Goal: Transaction & Acquisition: Purchase product/service

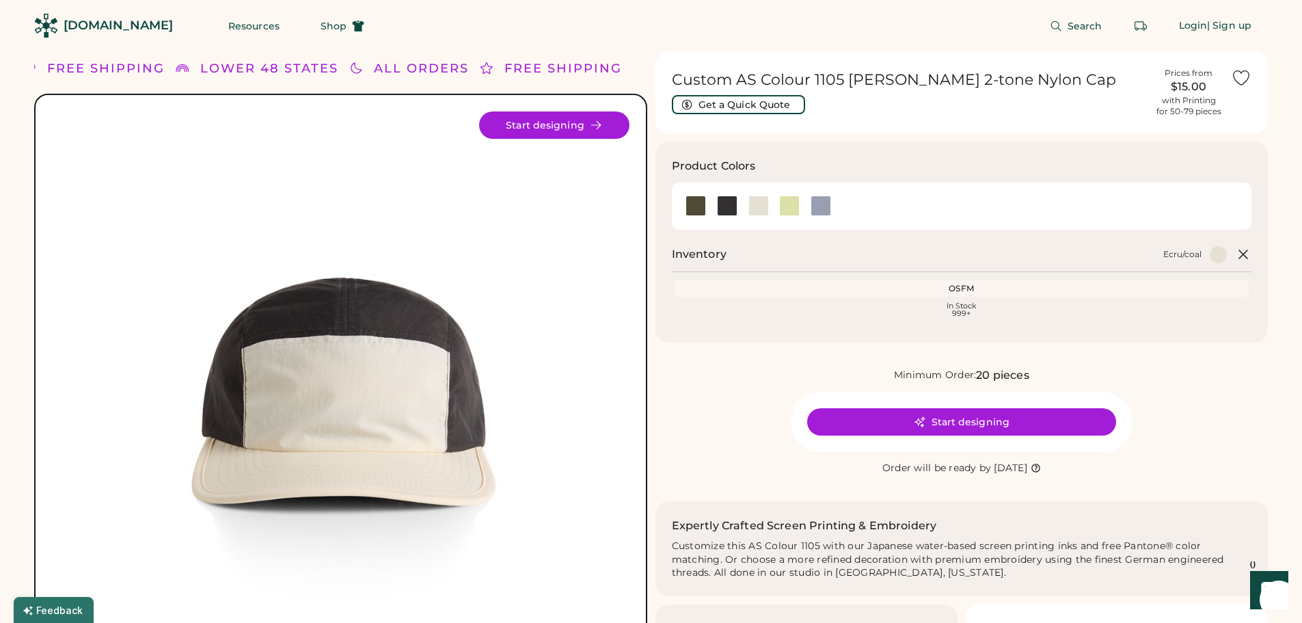
click at [1236, 80] on icon at bounding box center [1242, 78] width 16 height 14
click at [321, 26] on span "Shop" at bounding box center [334, 26] width 26 height 10
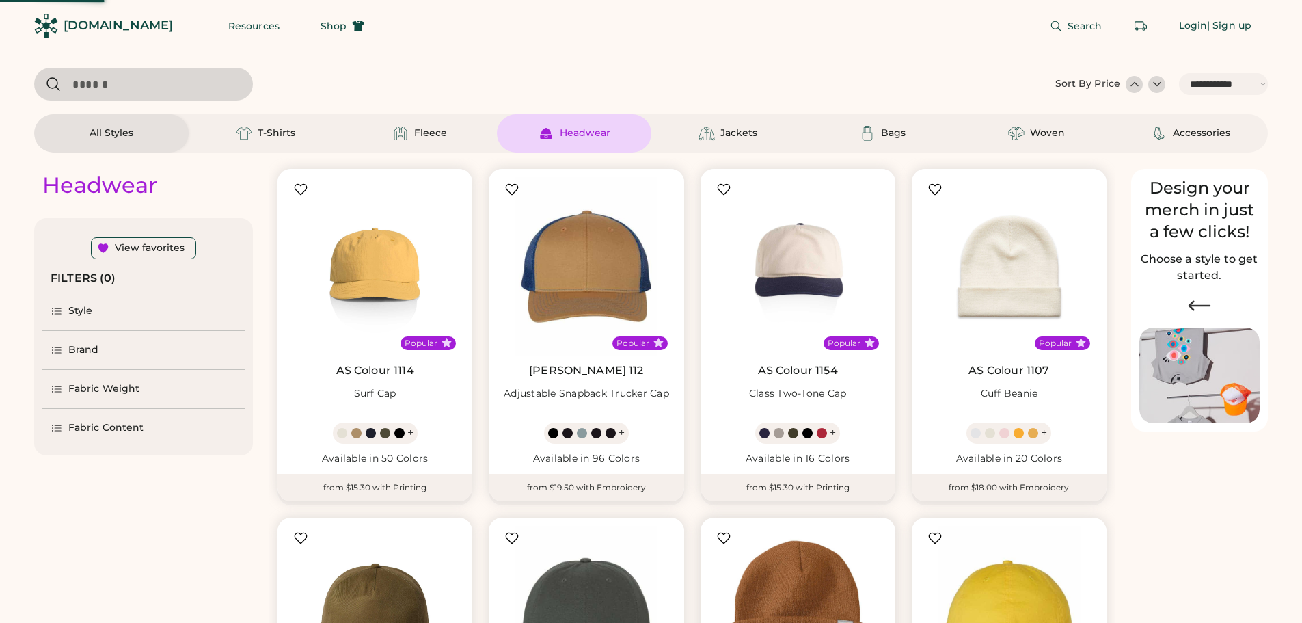
select select "*****"
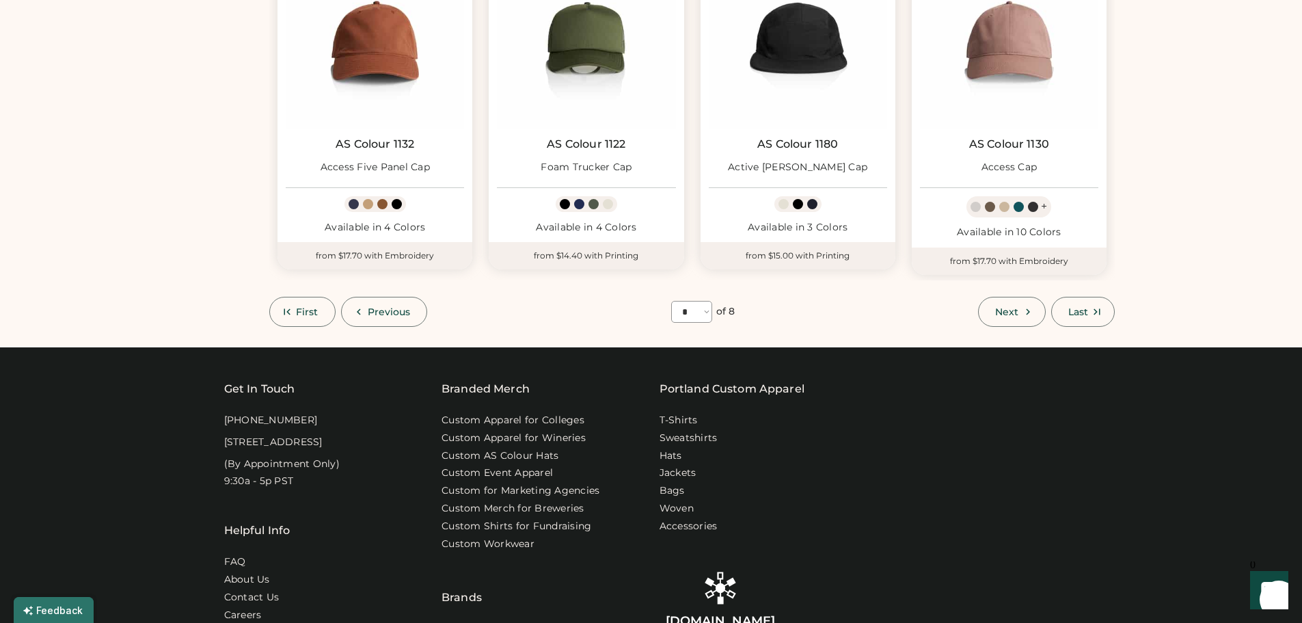
scroll to position [923, 0]
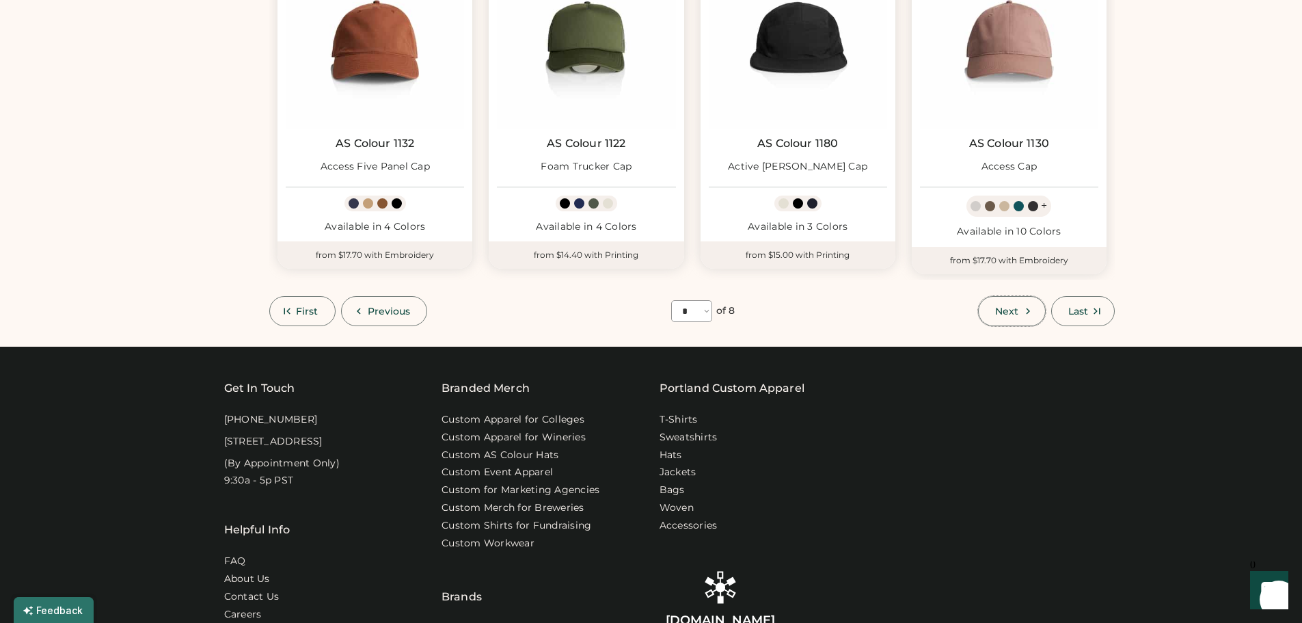
click at [996, 314] on span "Next" at bounding box center [1006, 311] width 23 height 10
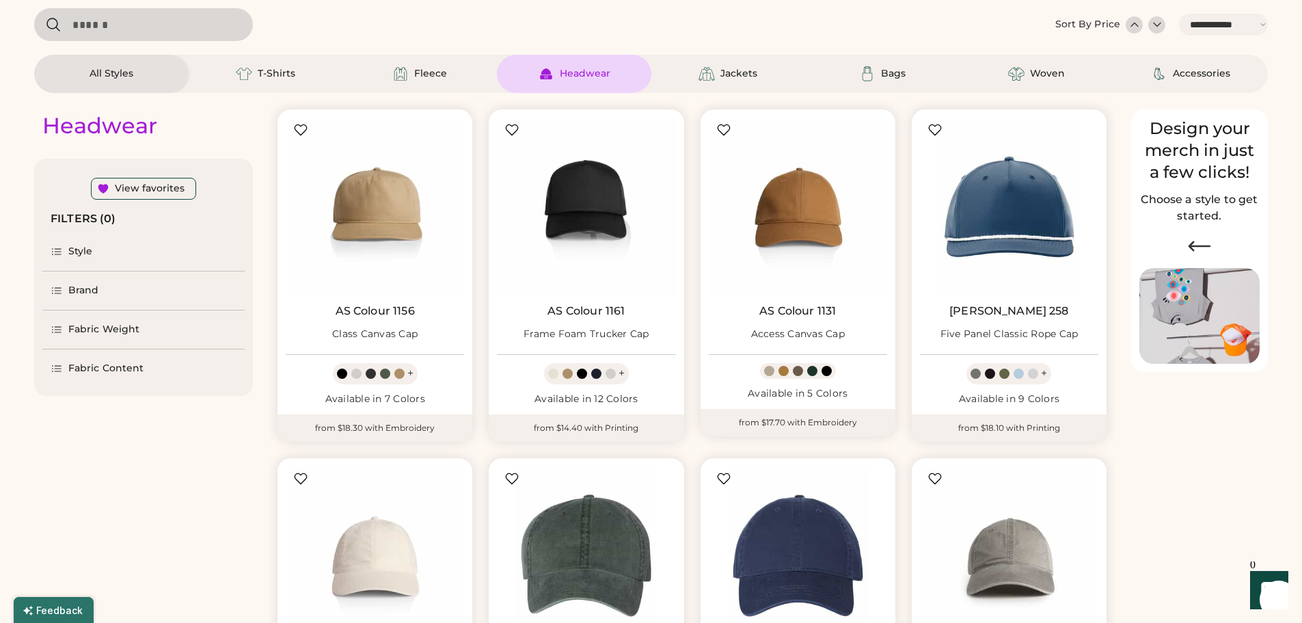
click at [62, 254] on icon at bounding box center [57, 251] width 12 height 12
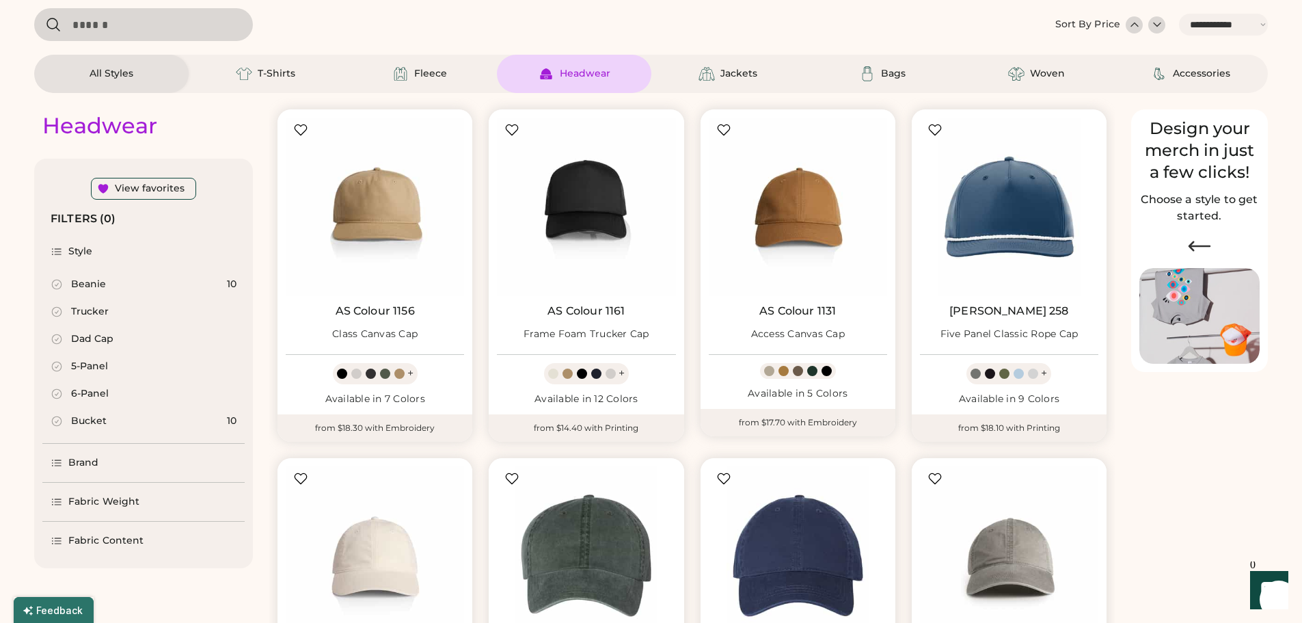
click at [56, 312] on icon at bounding box center [57, 311] width 12 height 12
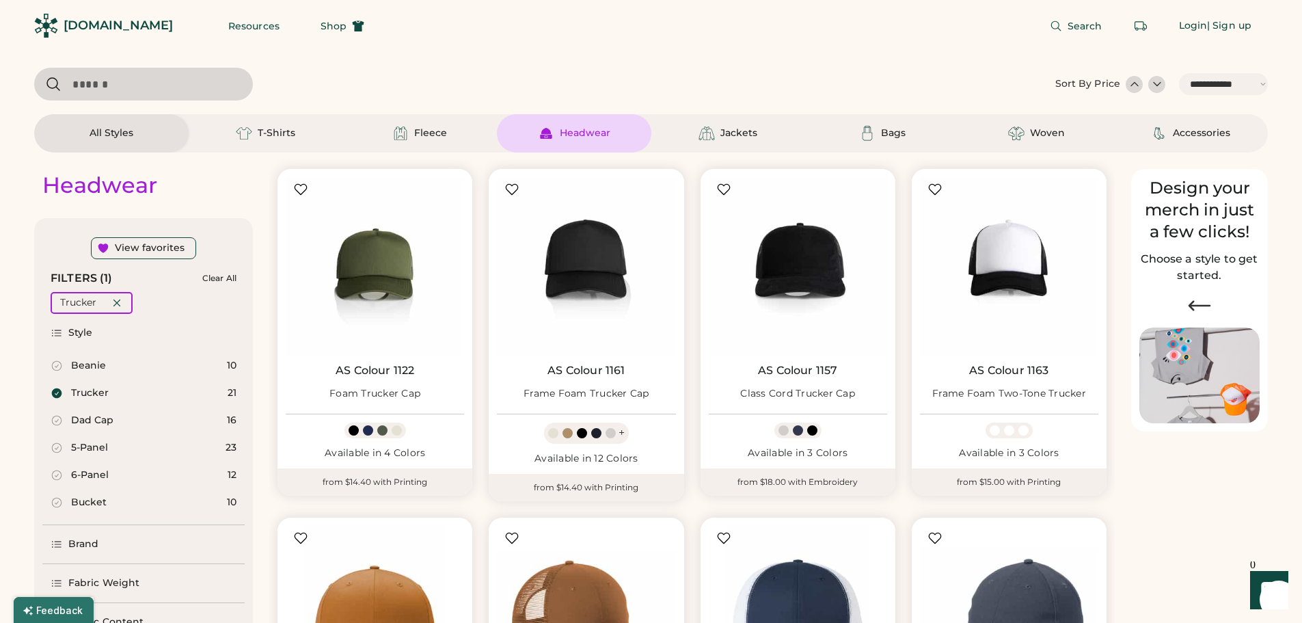
scroll to position [68, 0]
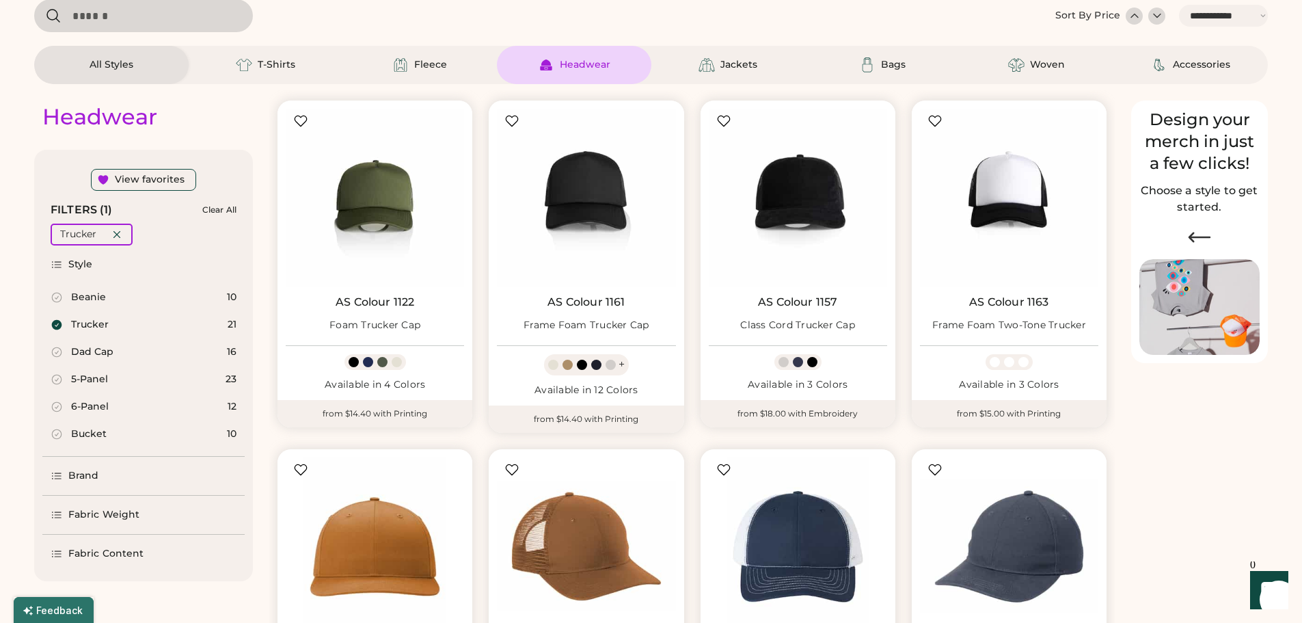
click at [55, 383] on icon at bounding box center [57, 379] width 12 height 12
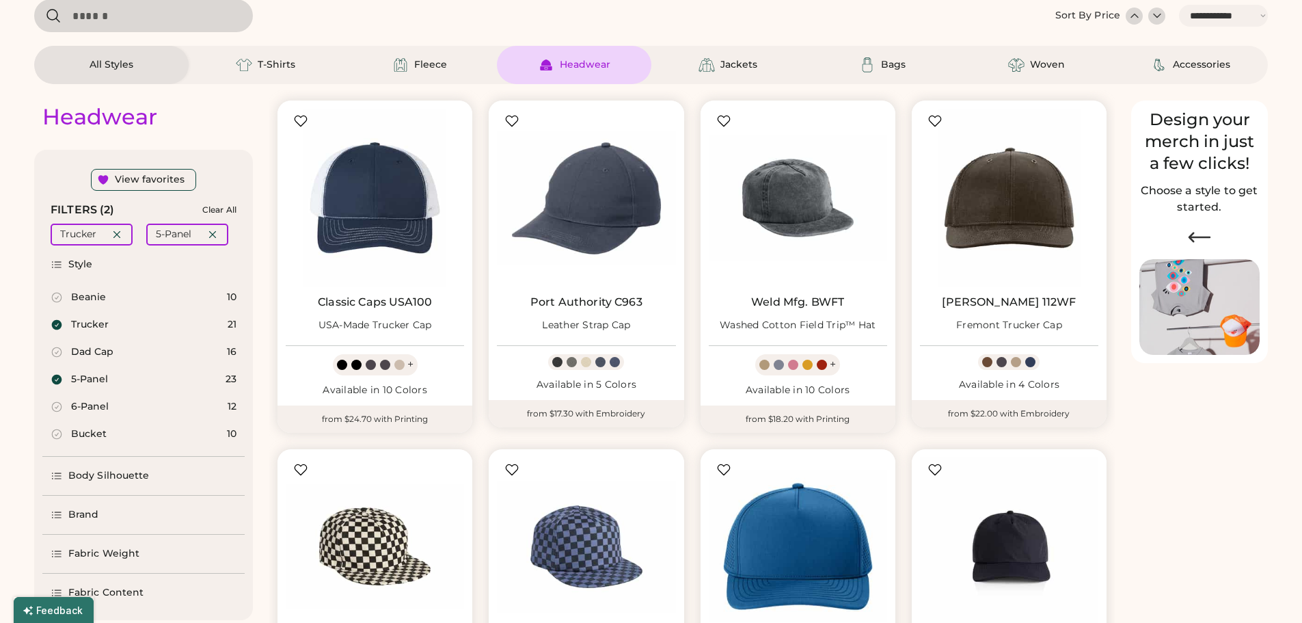
click at [56, 324] on icon at bounding box center [57, 325] width 10 height 10
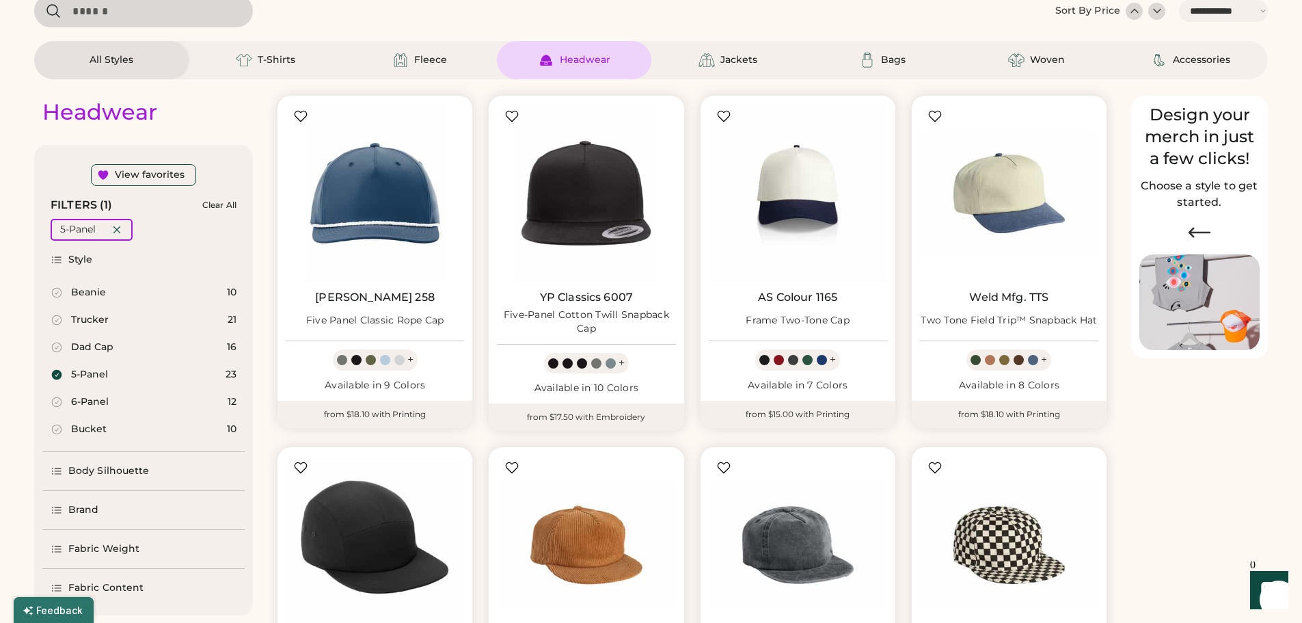
scroll to position [68, 0]
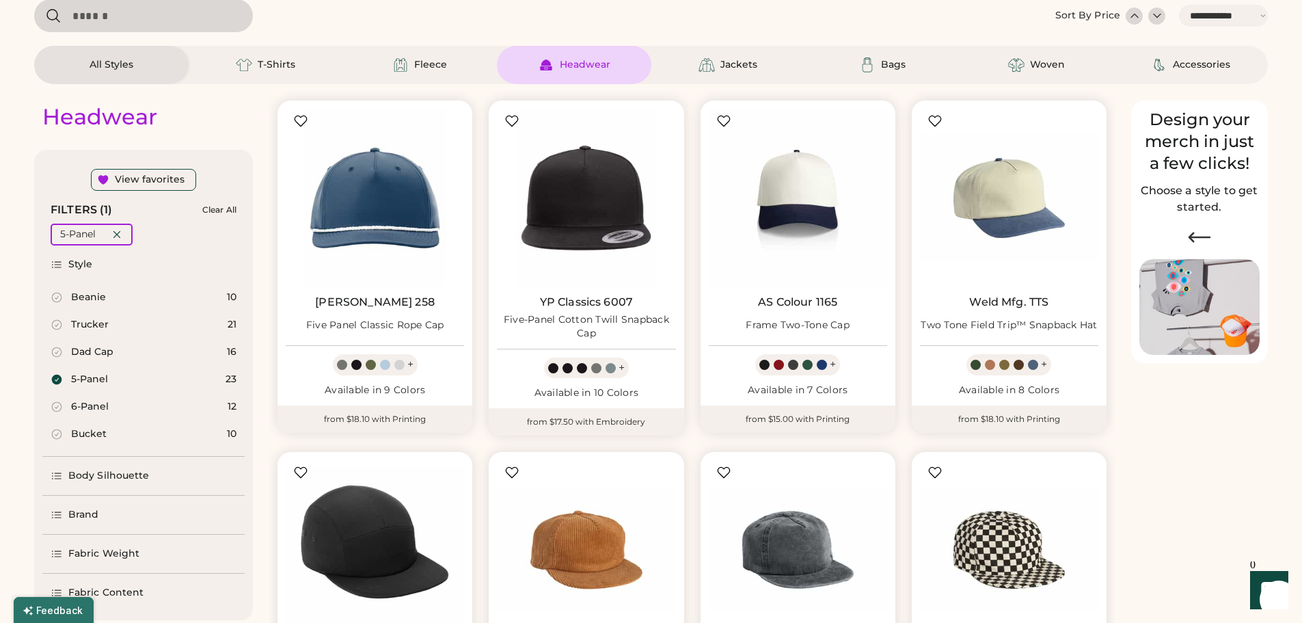
click at [57, 407] on icon at bounding box center [57, 407] width 10 height 10
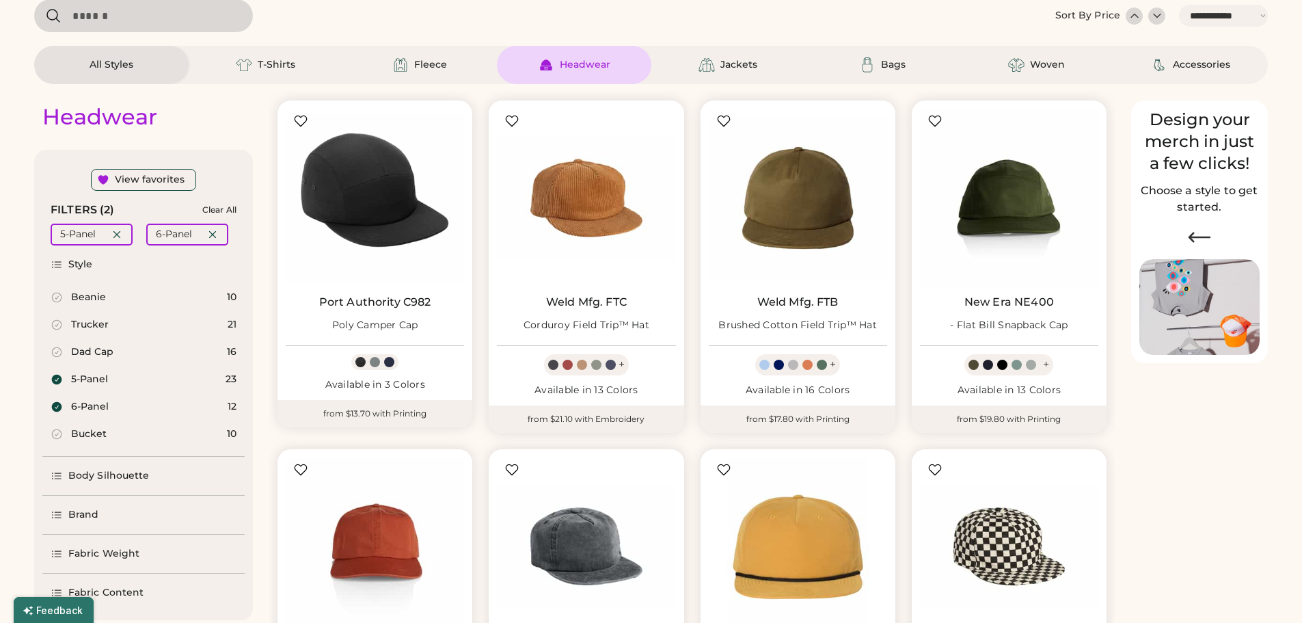
click at [57, 381] on icon at bounding box center [57, 380] width 10 height 10
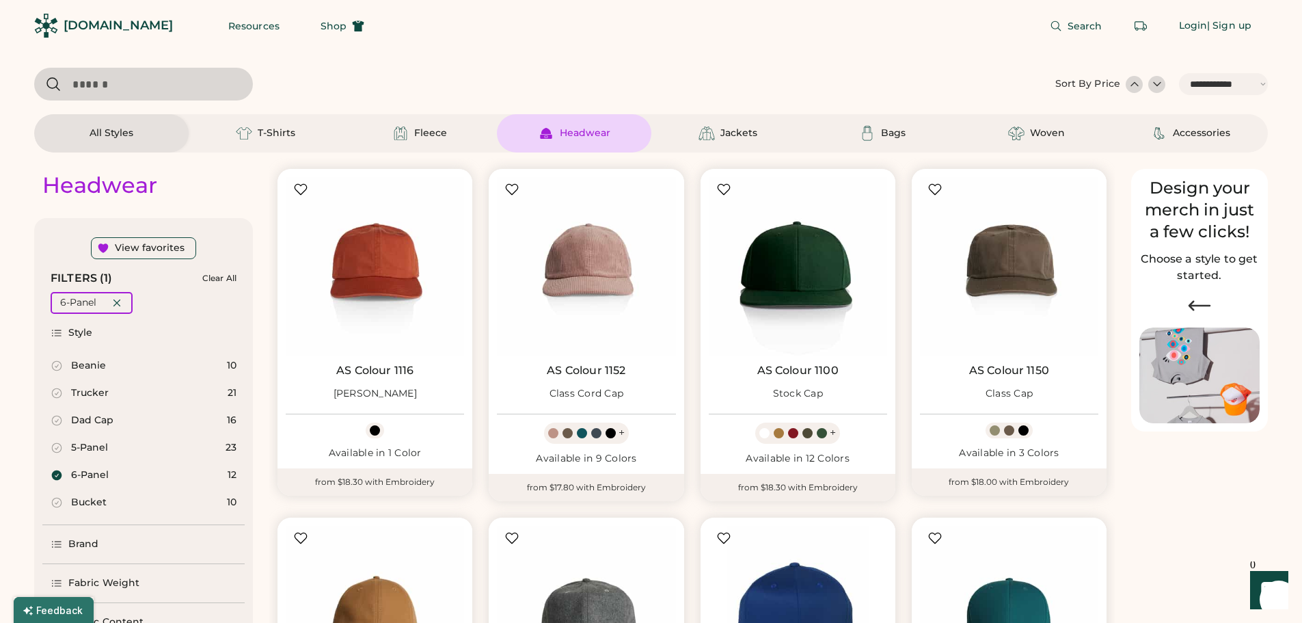
click at [59, 418] on icon at bounding box center [57, 420] width 12 height 12
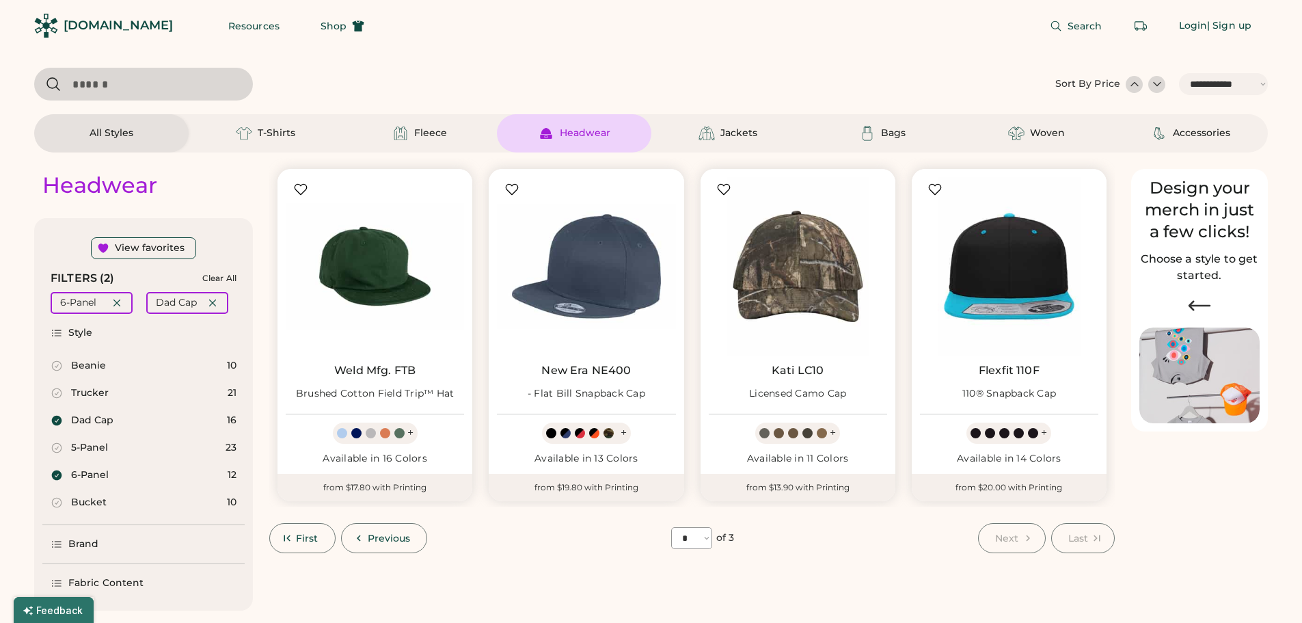
click at [57, 475] on icon at bounding box center [57, 475] width 10 height 10
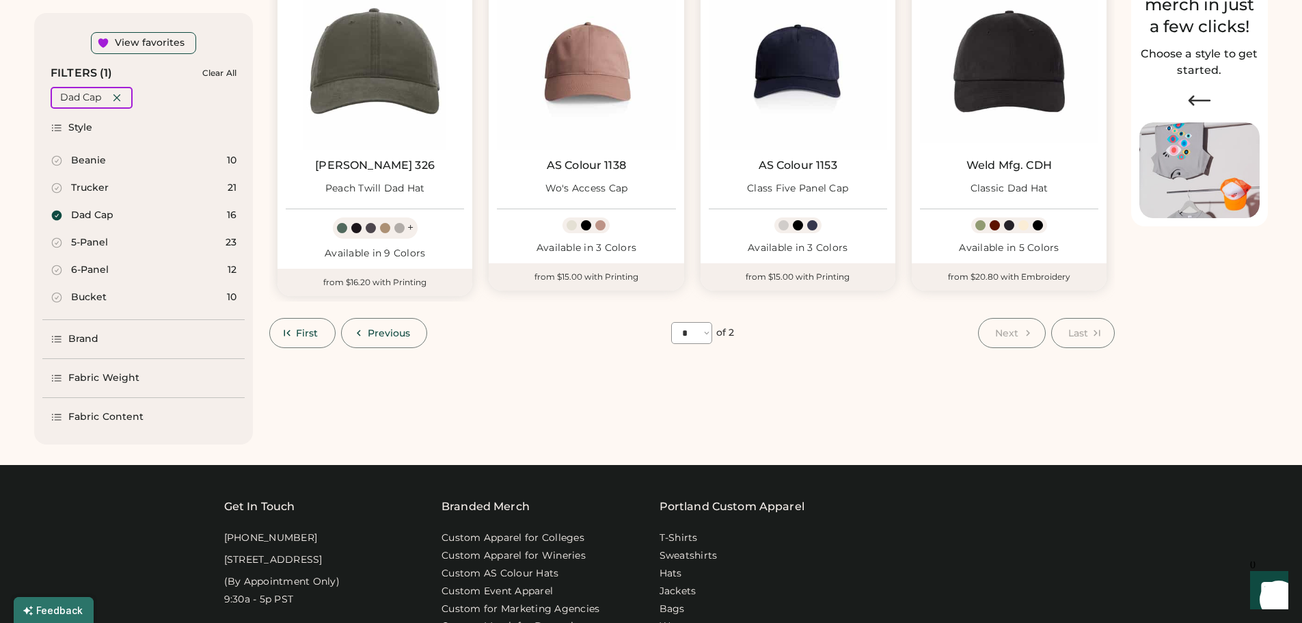
scroll to position [68, 0]
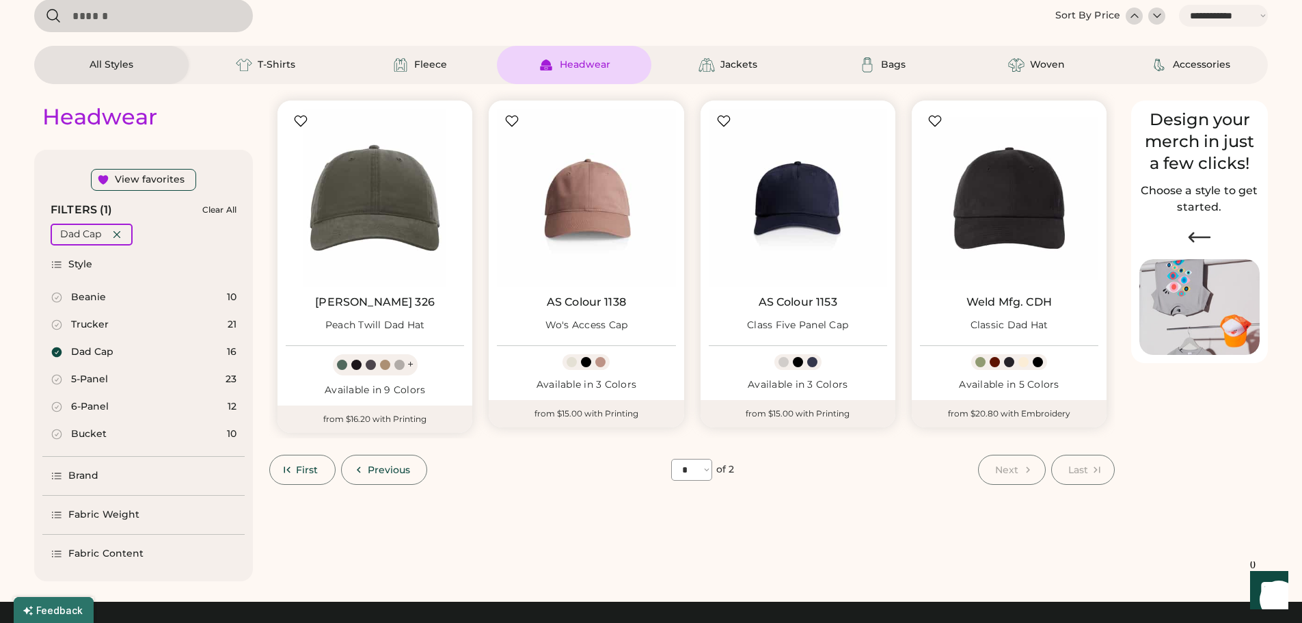
click at [53, 323] on icon at bounding box center [57, 325] width 10 height 10
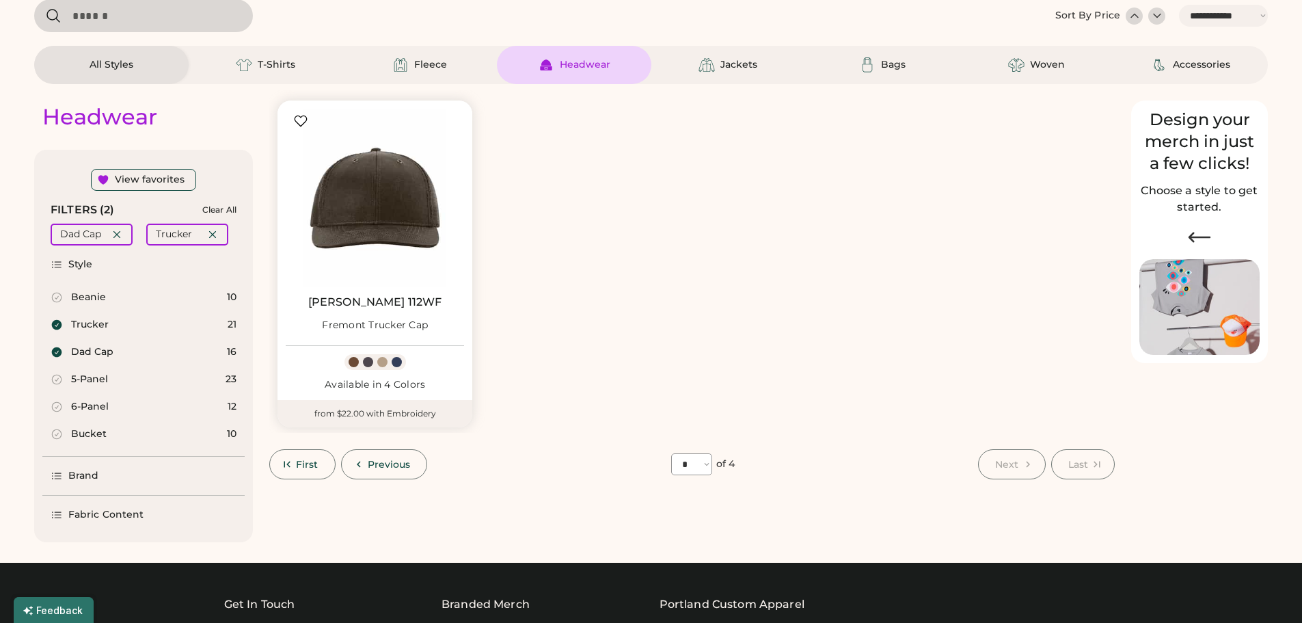
click at [55, 353] on icon at bounding box center [57, 352] width 12 height 12
select select "*"
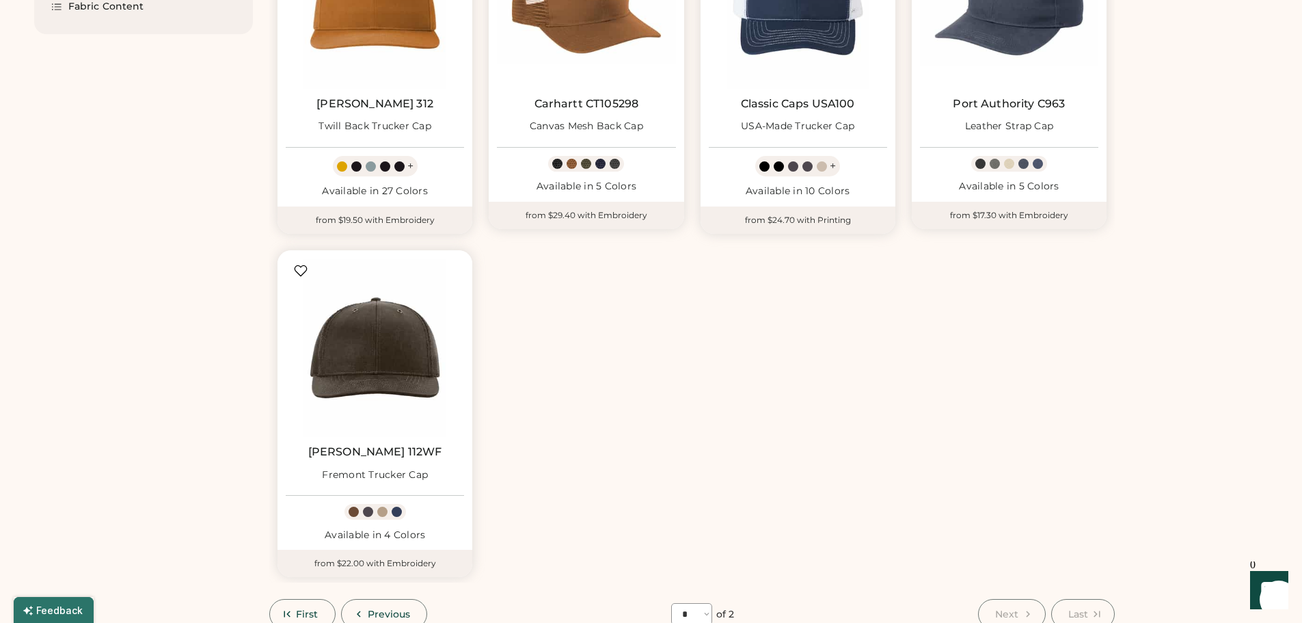
scroll to position [547, 0]
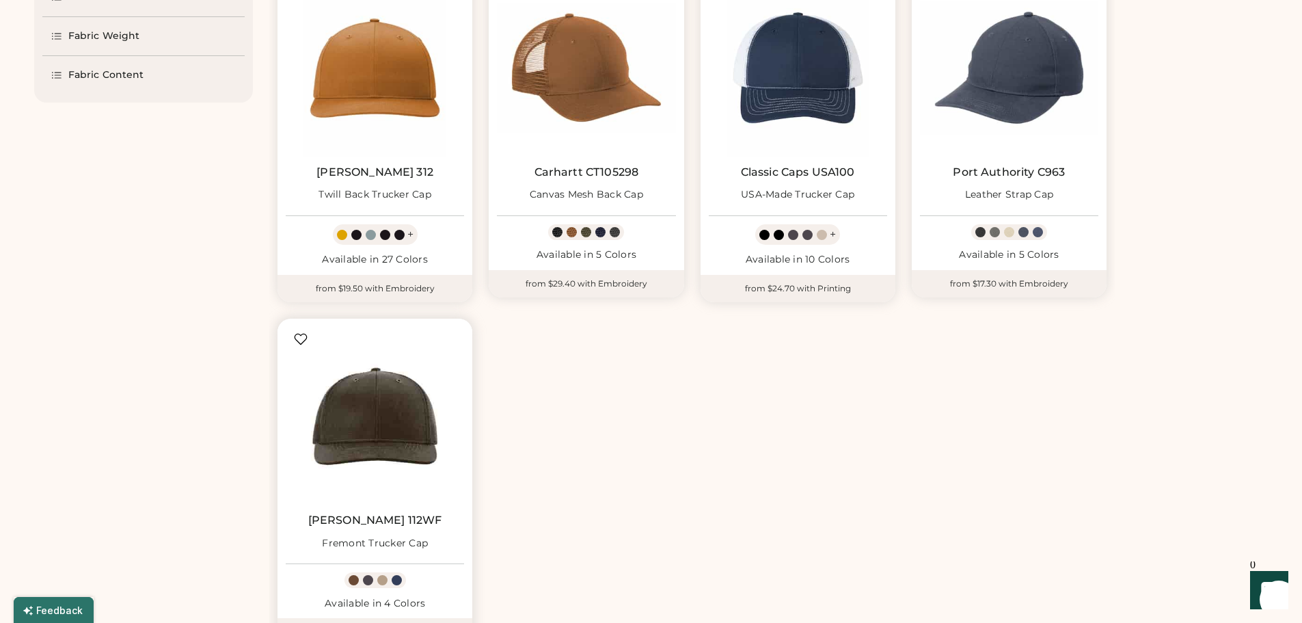
click at [378, 451] on img at bounding box center [375, 416] width 178 height 178
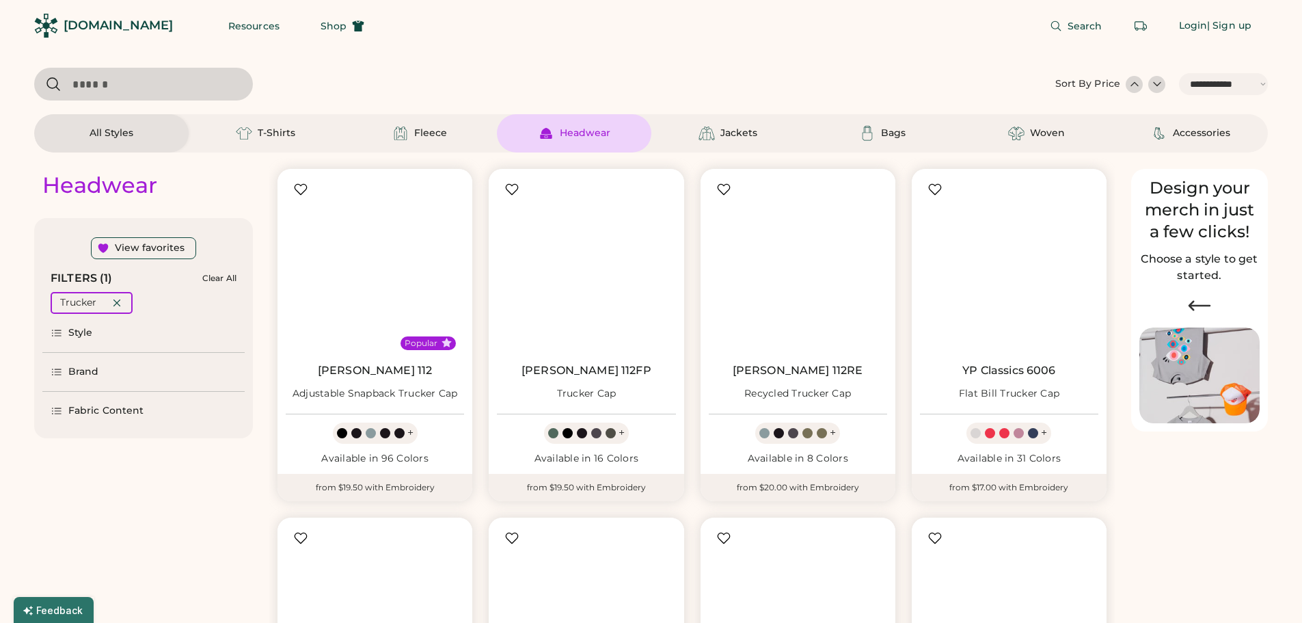
select select "*****"
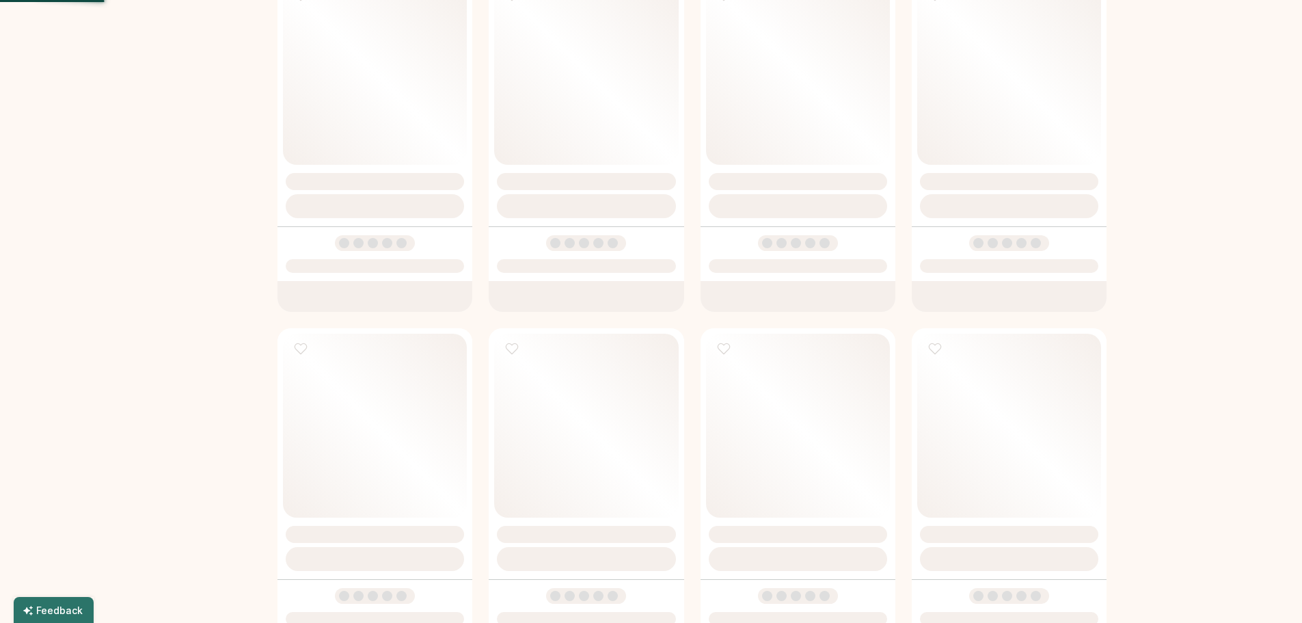
scroll to position [362, 0]
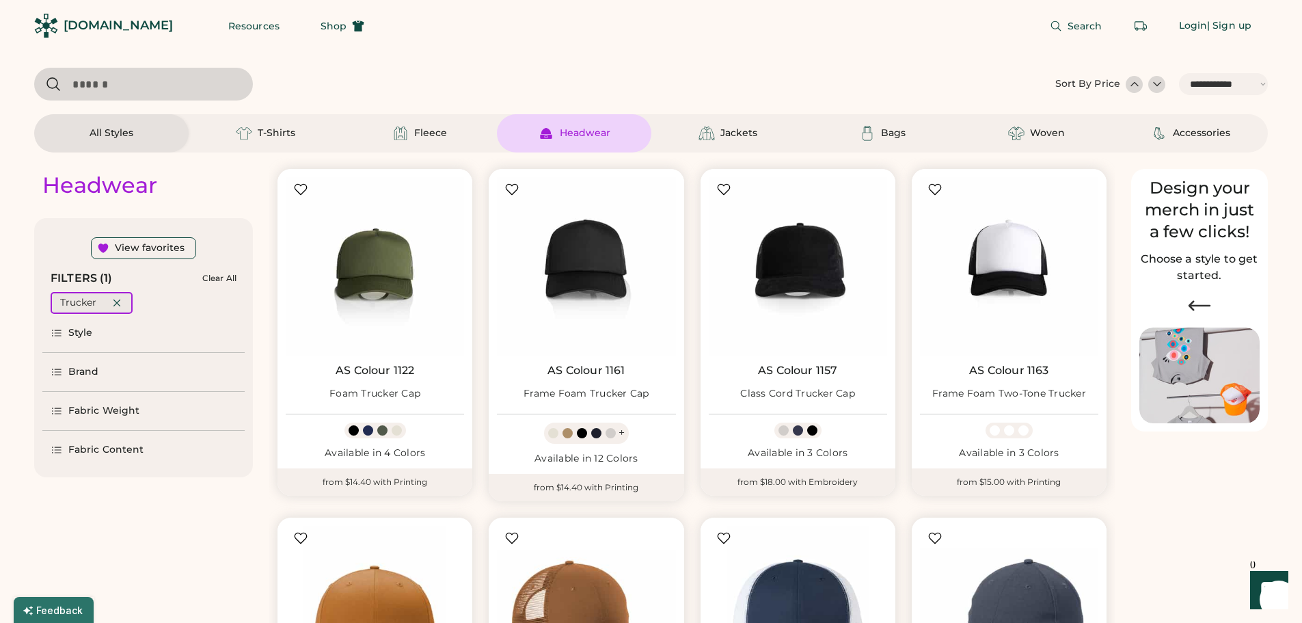
click at [124, 301] on div "Trucker" at bounding box center [92, 303] width 82 height 22
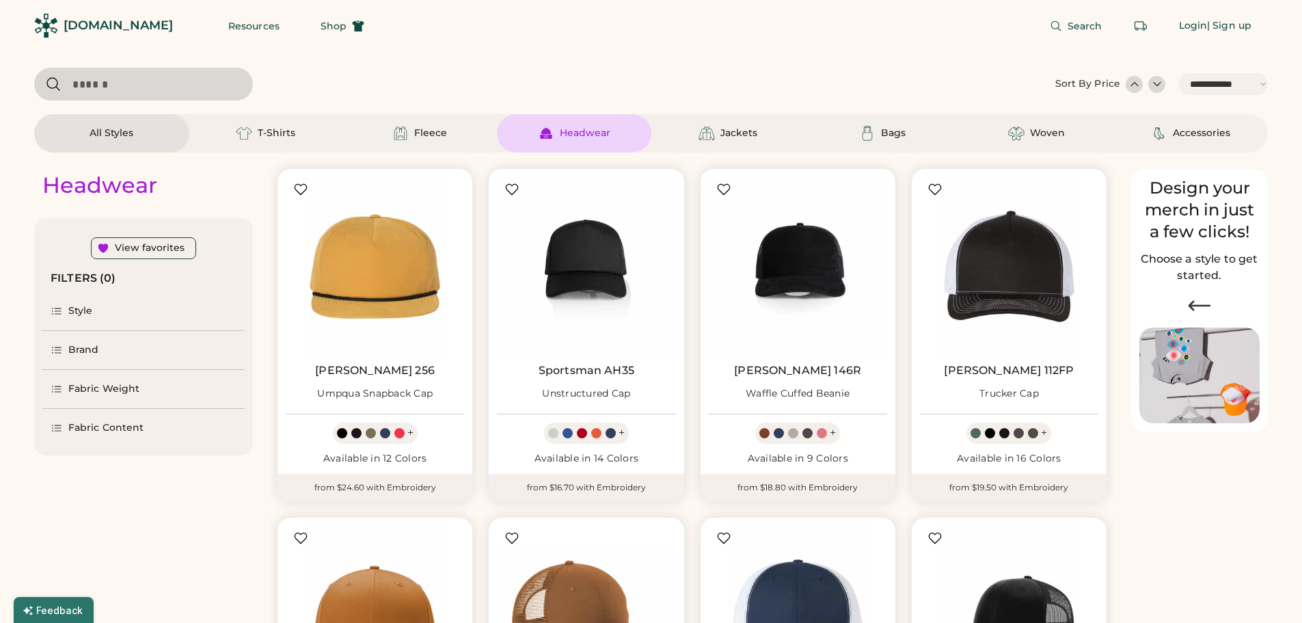
click at [55, 344] on icon at bounding box center [57, 350] width 12 height 12
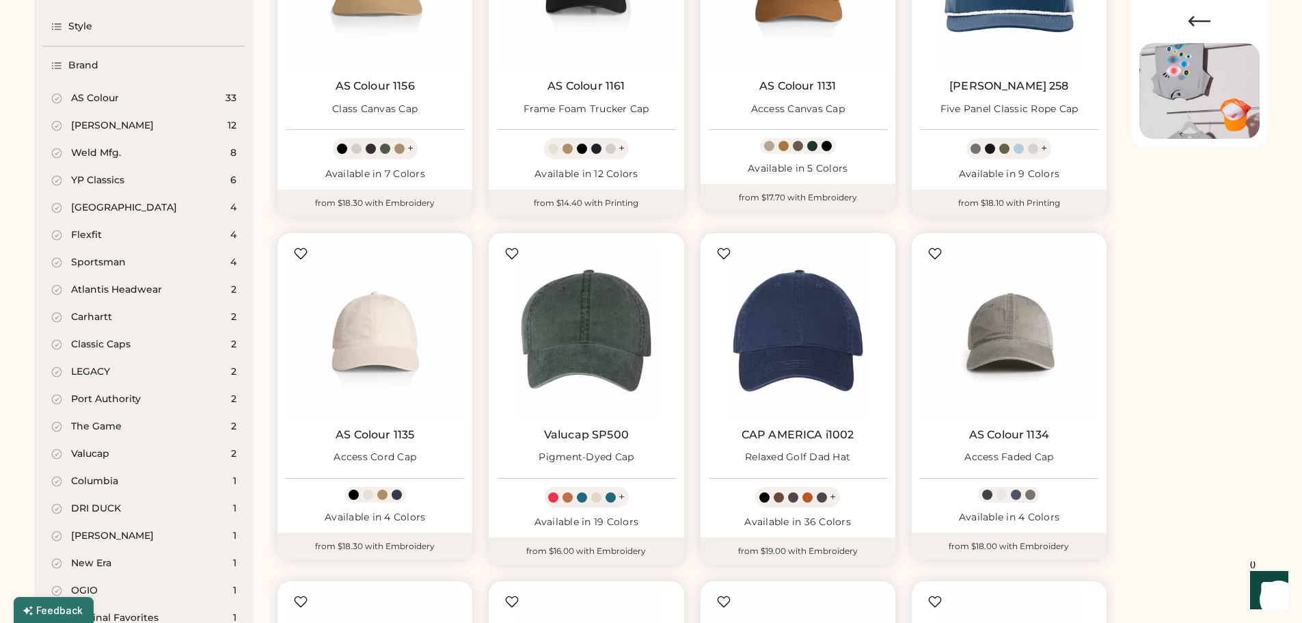
scroll to position [205, 0]
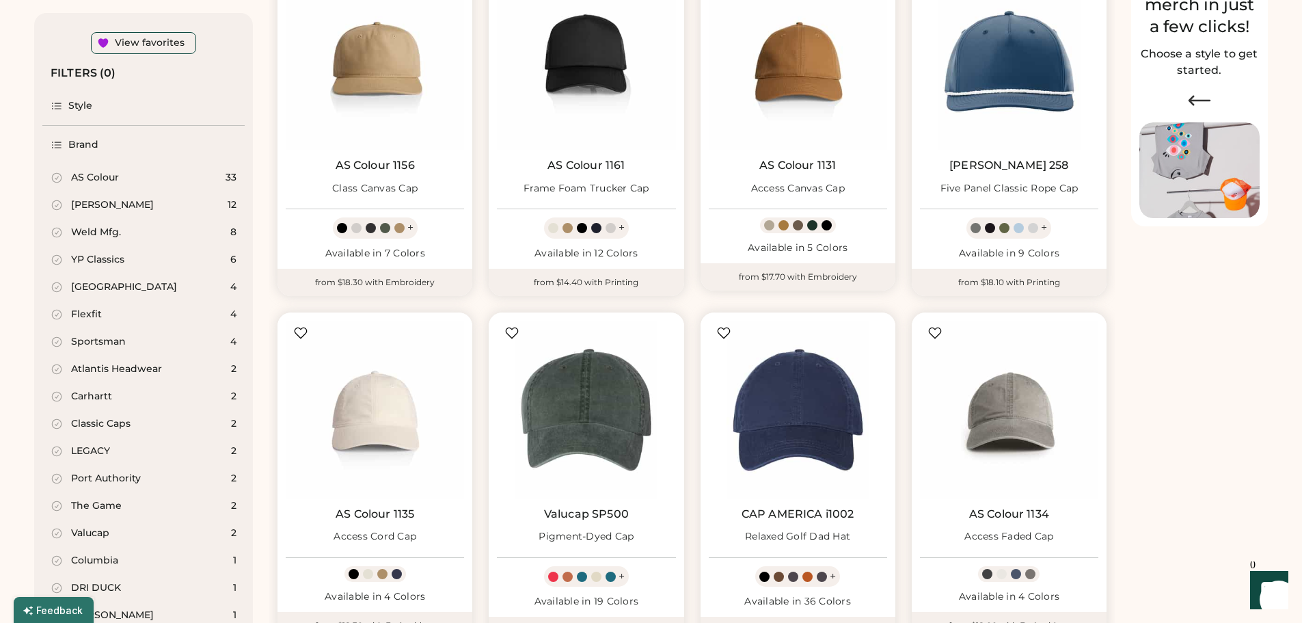
click at [57, 205] on icon at bounding box center [57, 205] width 10 height 10
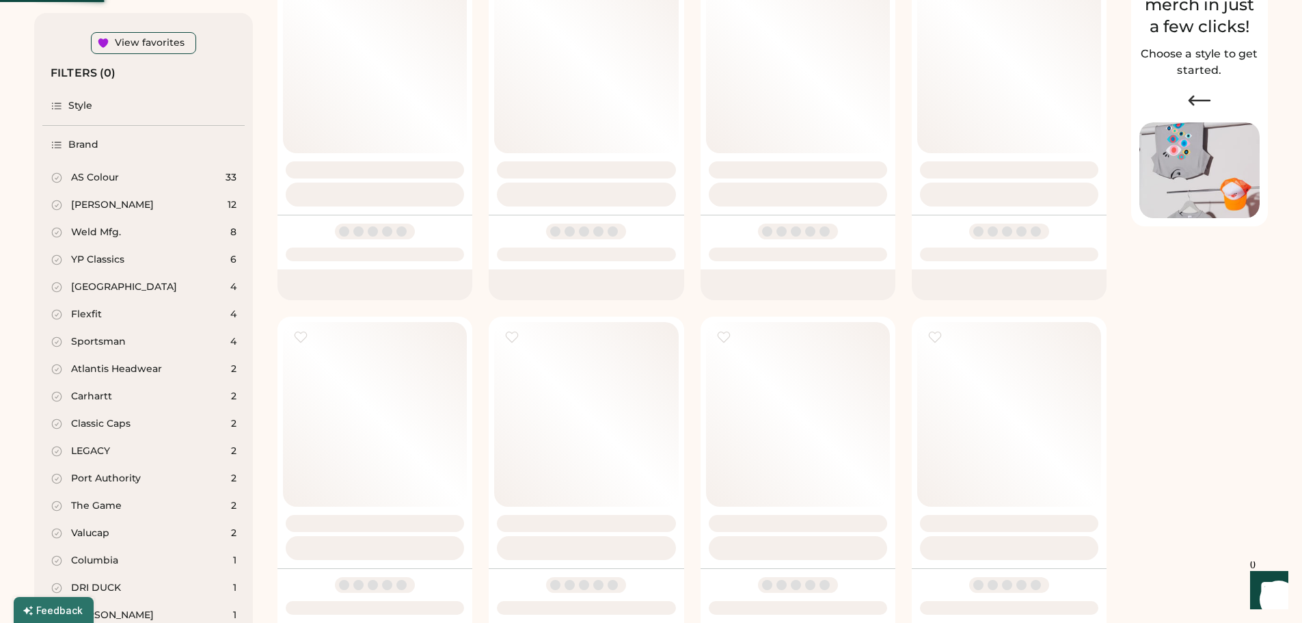
select select "*"
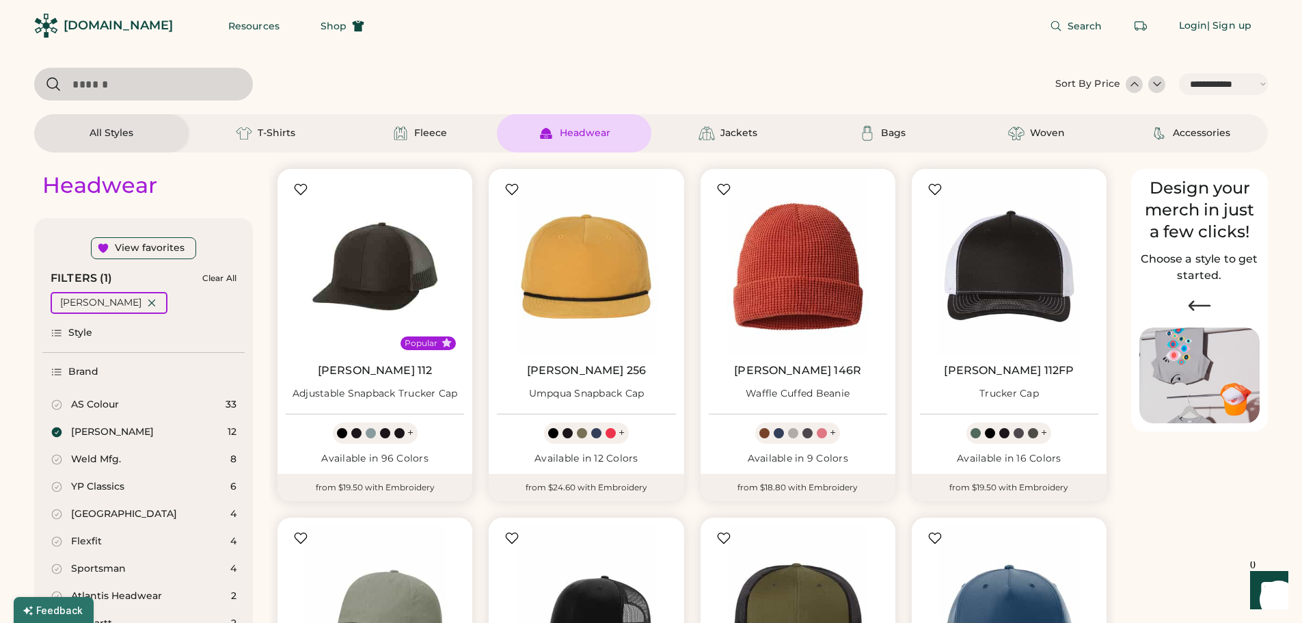
click at [377, 294] on img at bounding box center [375, 266] width 178 height 178
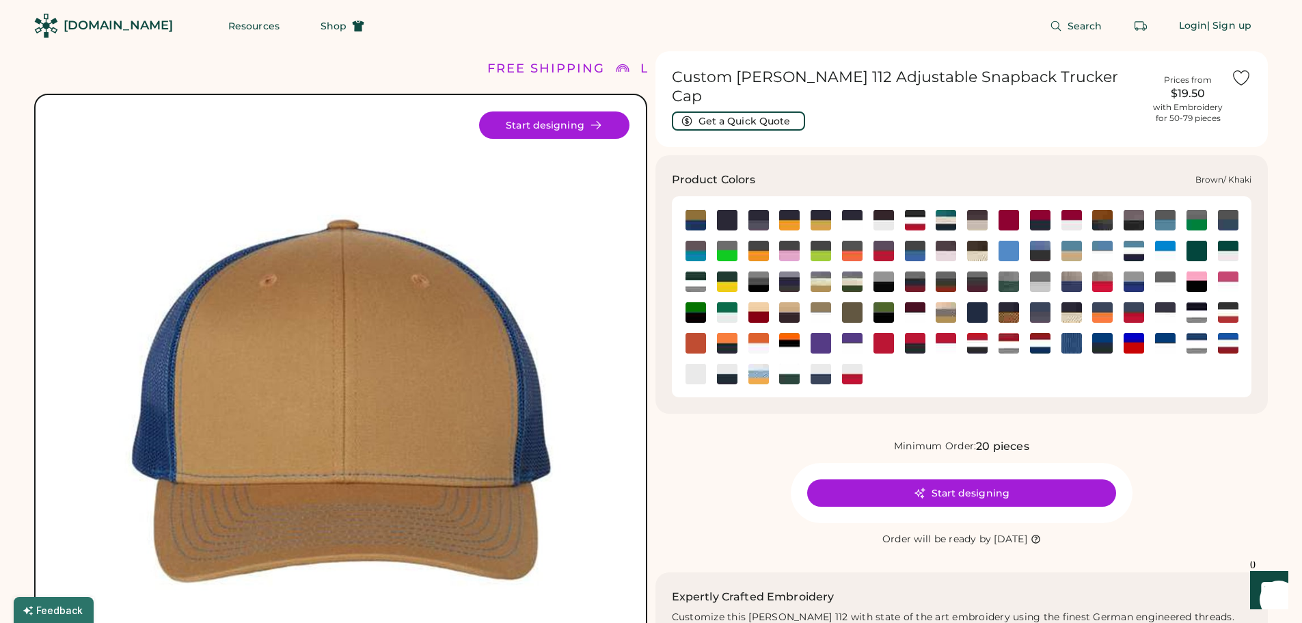
click at [979, 210] on img at bounding box center [977, 220] width 21 height 21
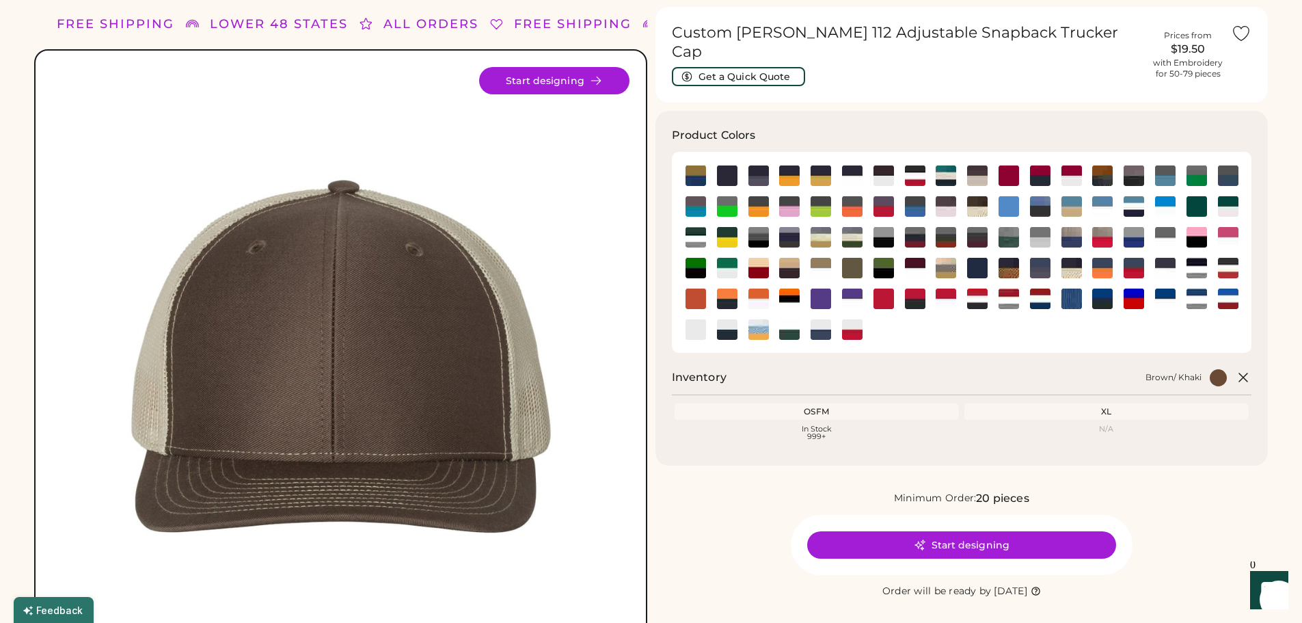
scroll to position [68, 0]
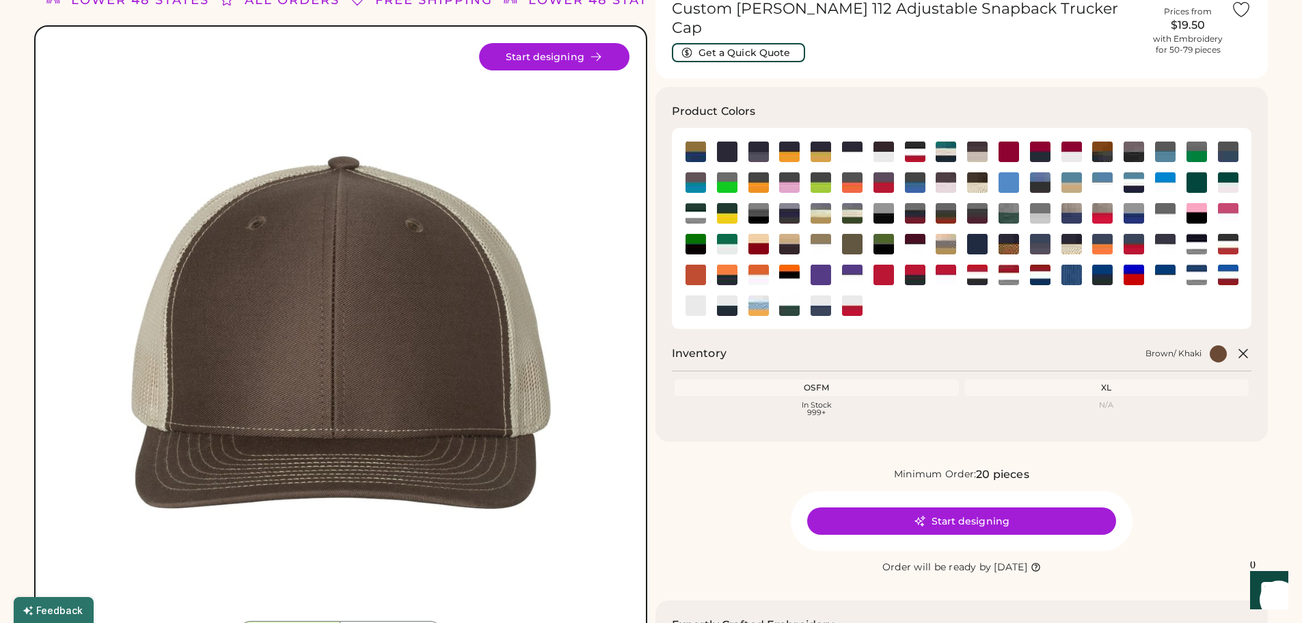
click at [827, 382] on div "OSFM" at bounding box center [816, 387] width 279 height 11
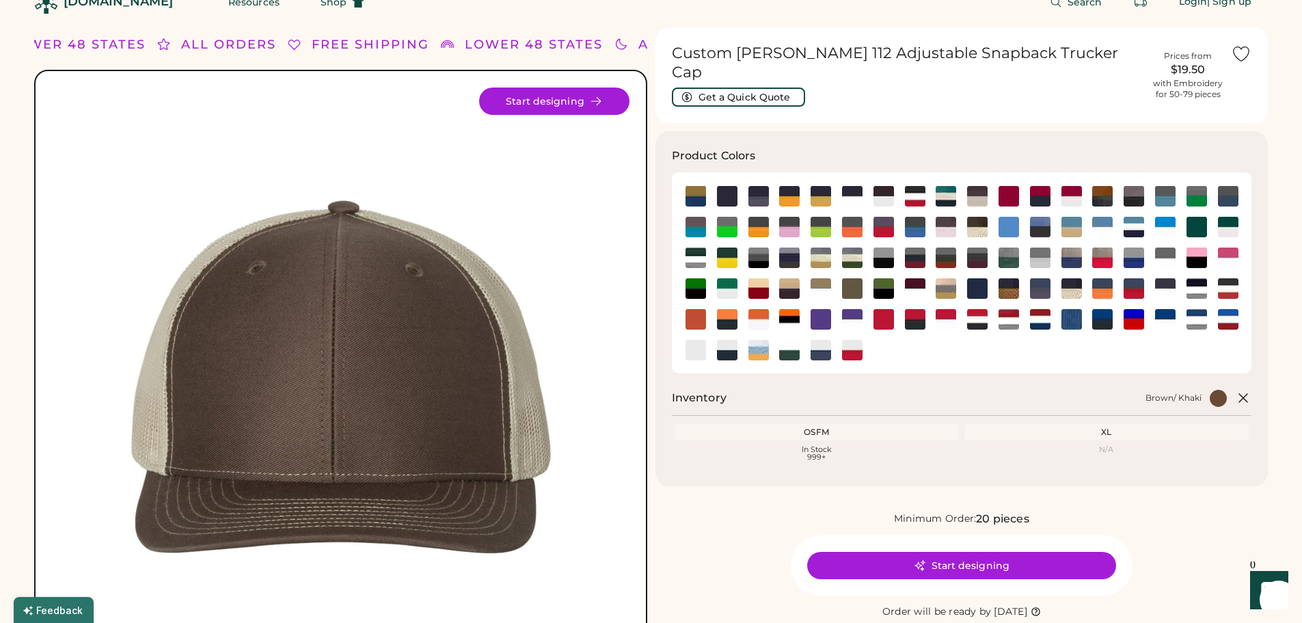
scroll to position [0, 0]
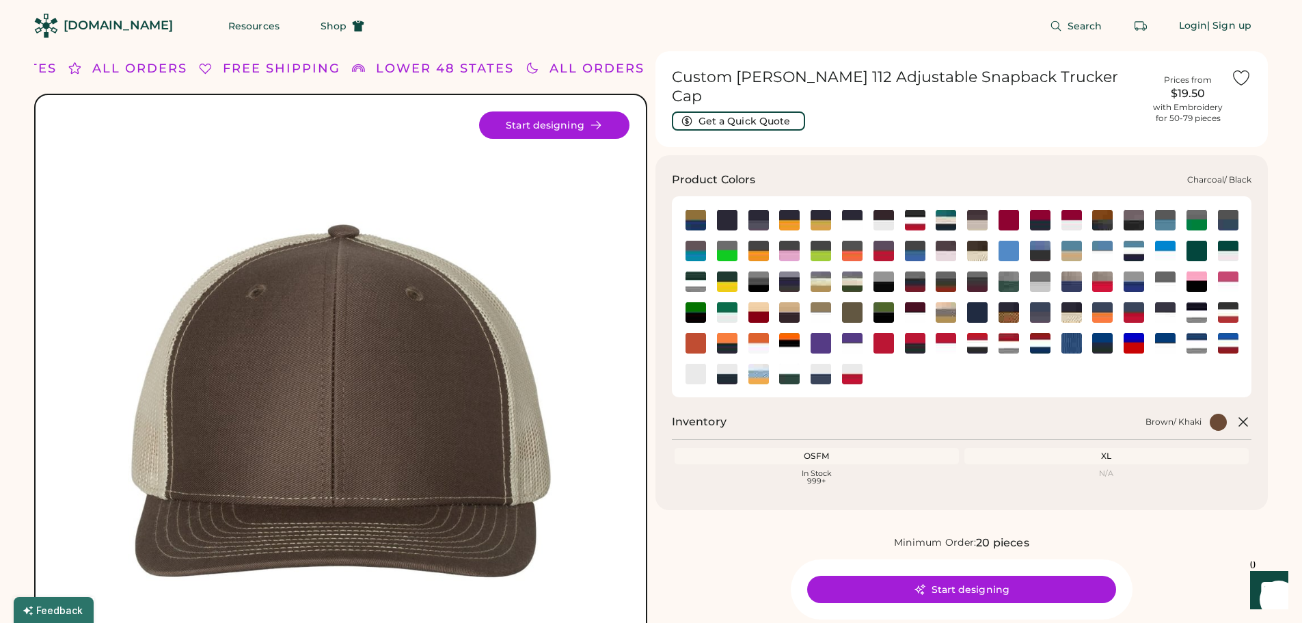
click at [1132, 210] on img at bounding box center [1134, 220] width 21 height 21
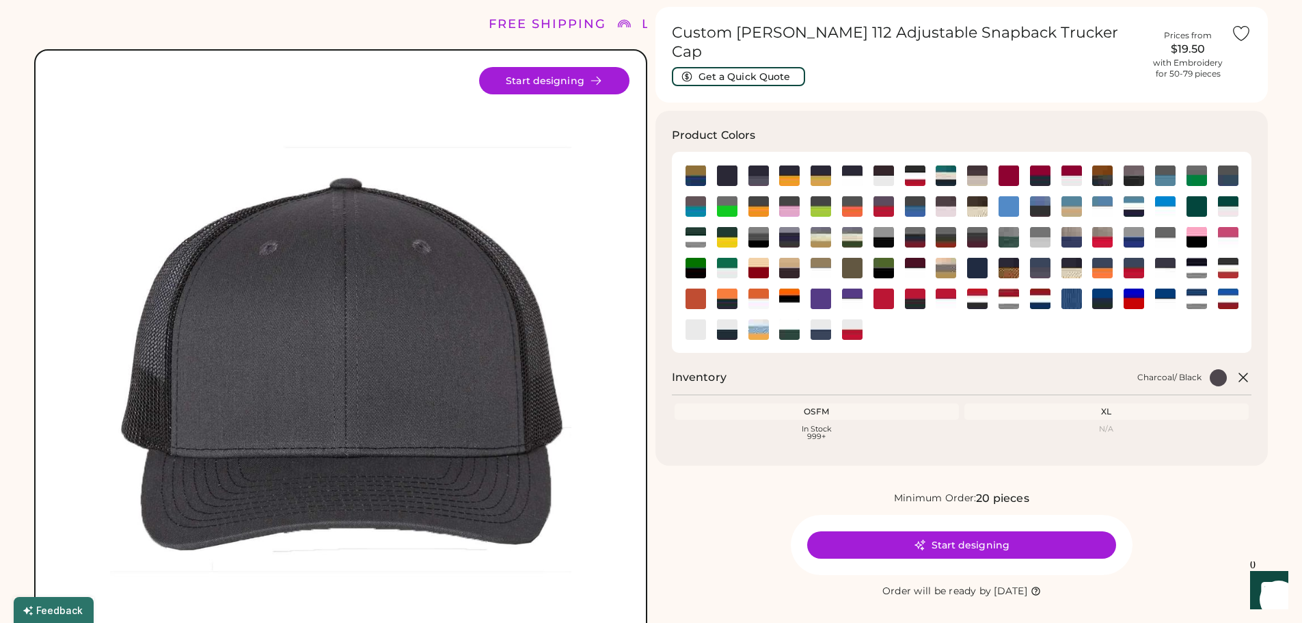
scroll to position [68, 0]
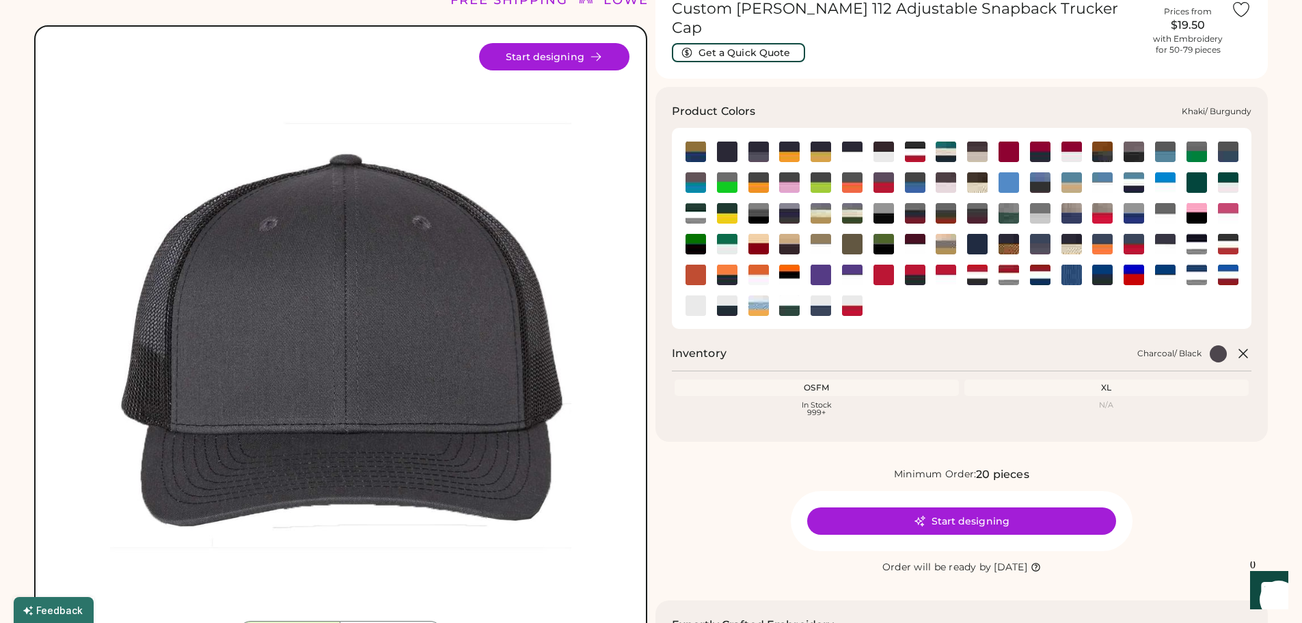
click at [753, 234] on img at bounding box center [758, 244] width 21 height 21
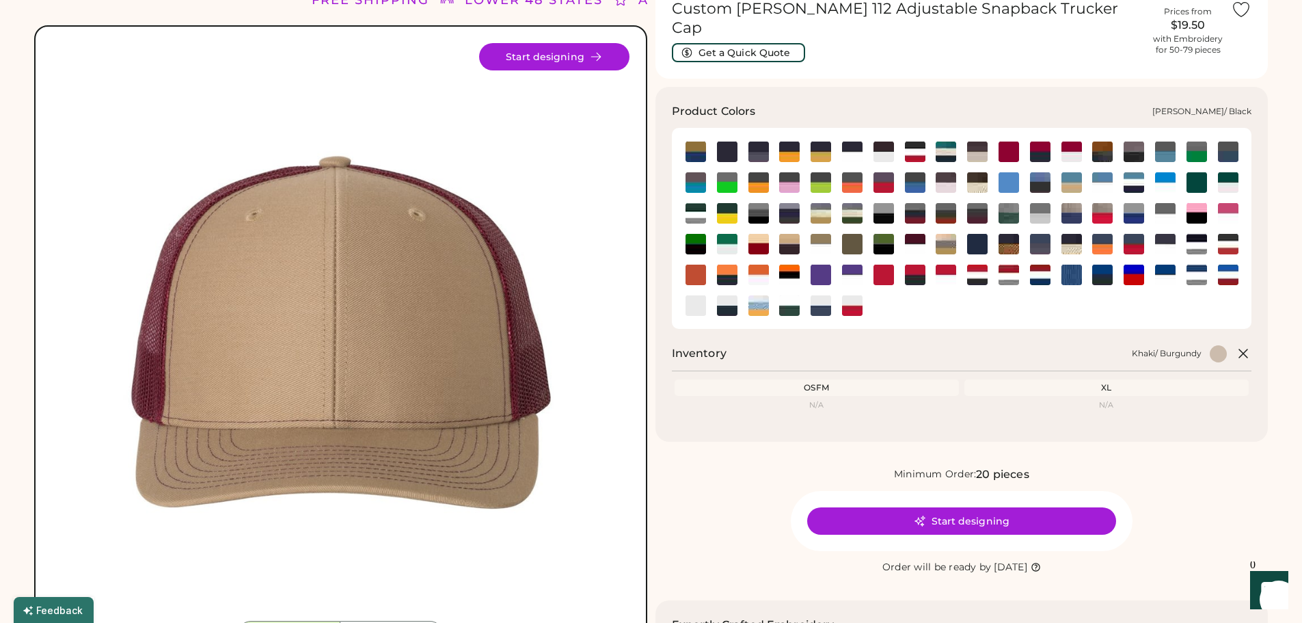
click at [887, 234] on img at bounding box center [883, 244] width 21 height 21
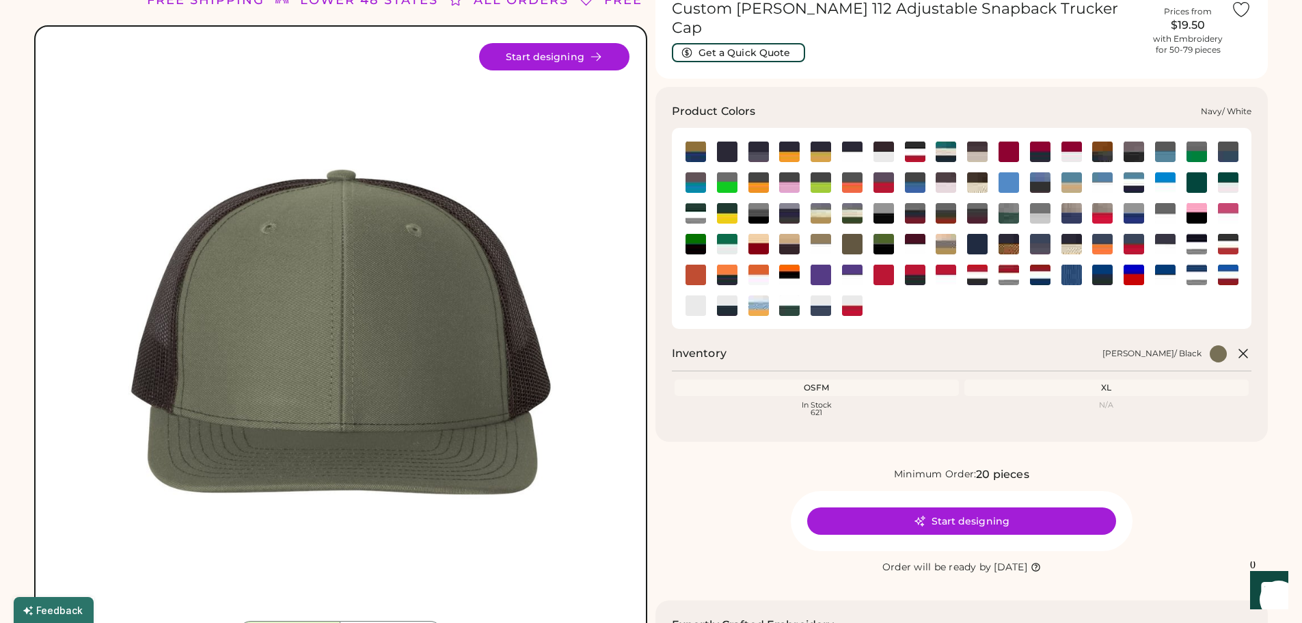
click at [1169, 234] on img at bounding box center [1165, 244] width 21 height 21
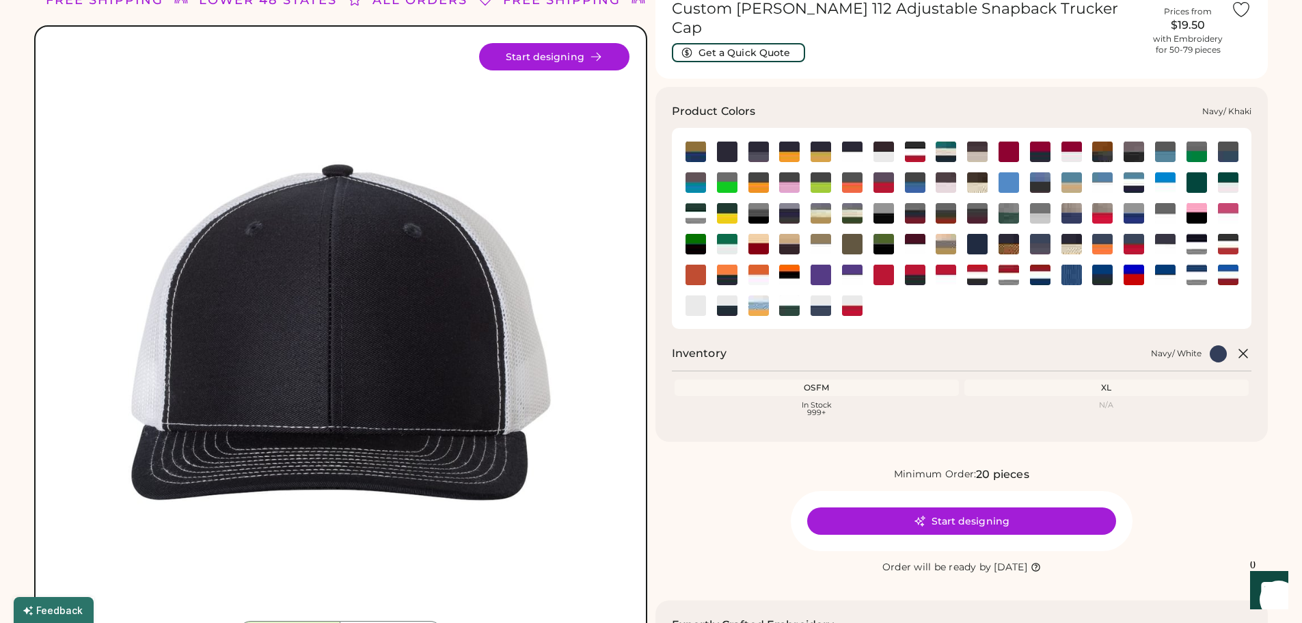
drag, startPoint x: 1074, startPoint y: 228, endPoint x: 1075, endPoint y: 241, distance: 13.0
click at [1075, 234] on img at bounding box center [1071, 244] width 21 height 21
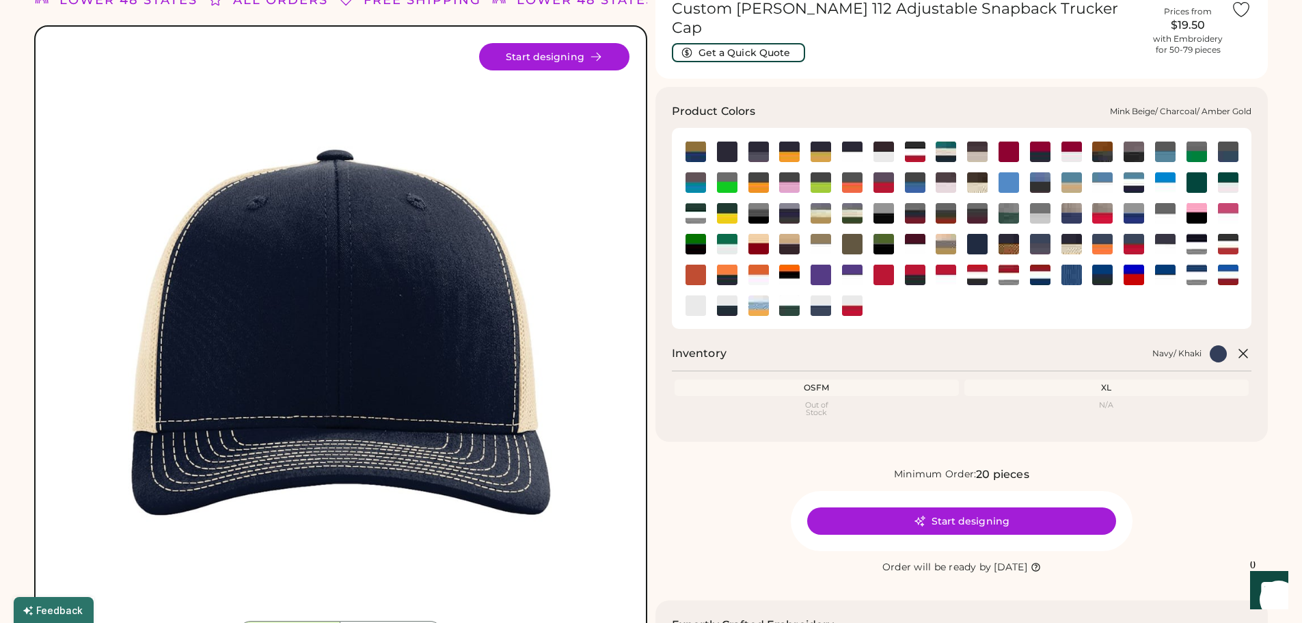
click at [951, 234] on img at bounding box center [946, 244] width 21 height 21
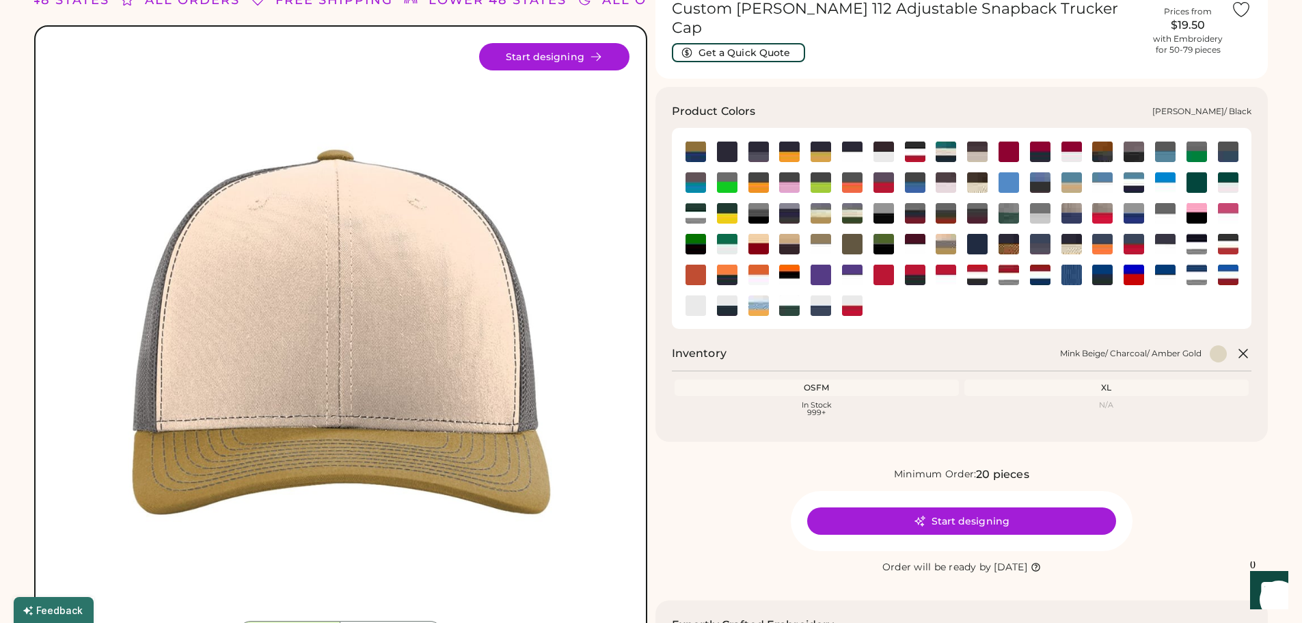
click at [886, 234] on img at bounding box center [883, 244] width 21 height 21
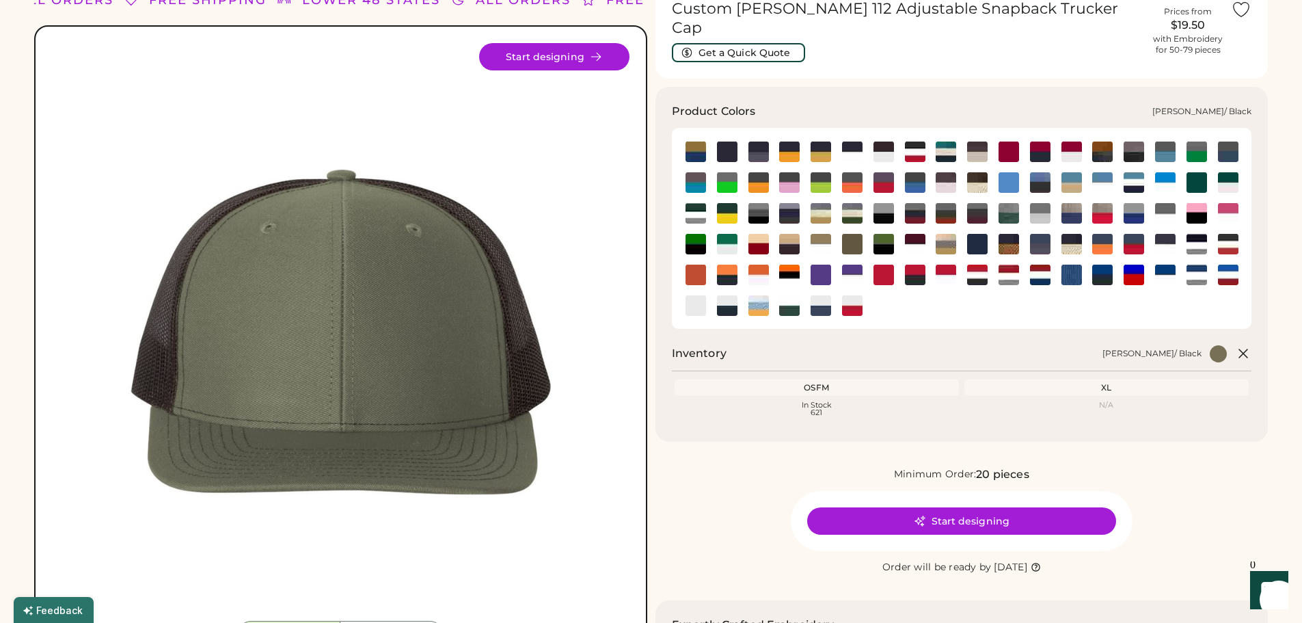
click at [886, 203] on img at bounding box center [883, 213] width 21 height 21
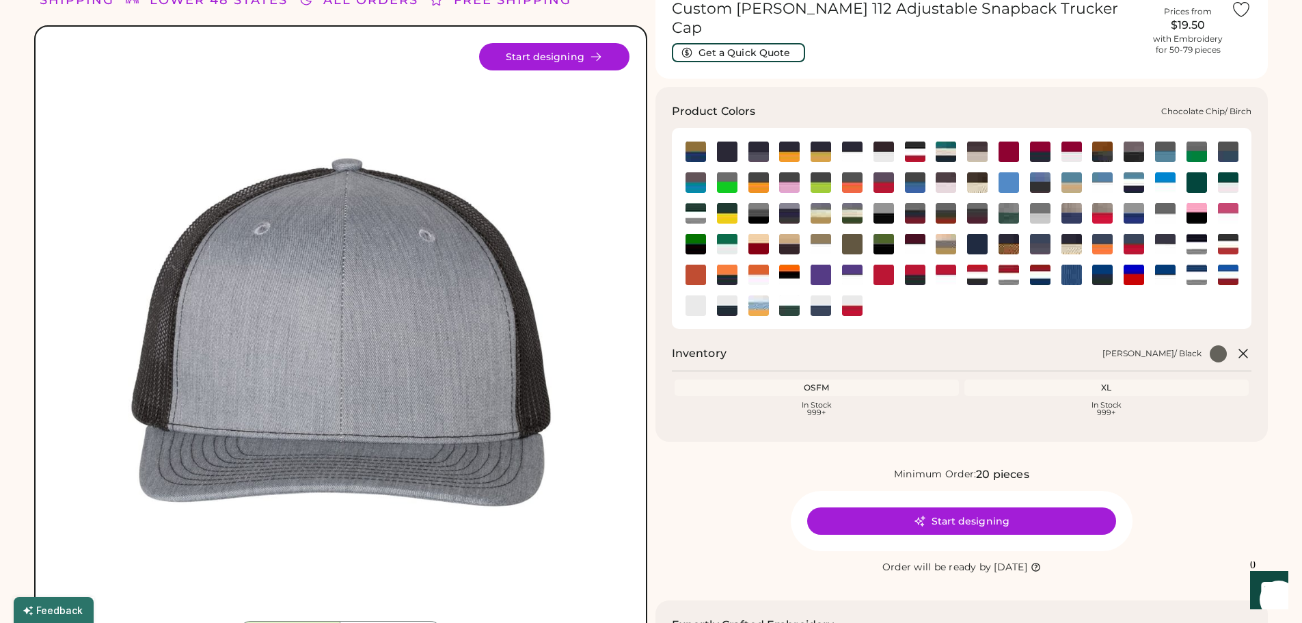
click at [979, 172] on img at bounding box center [977, 182] width 21 height 21
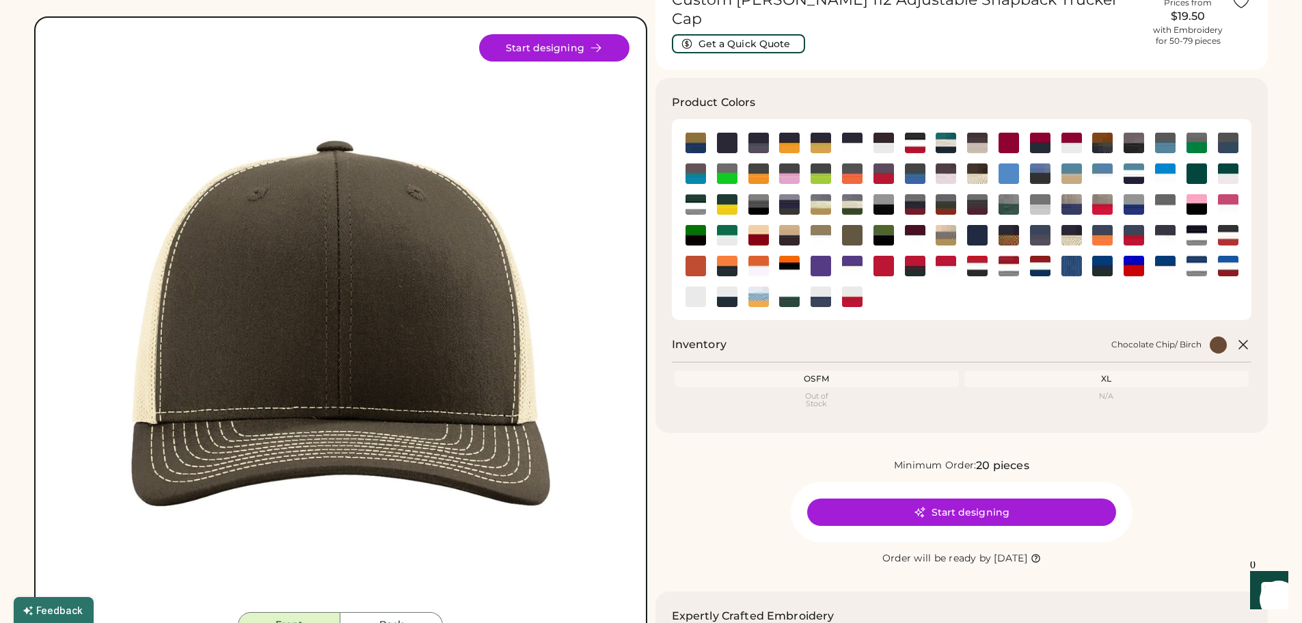
scroll to position [137, 0]
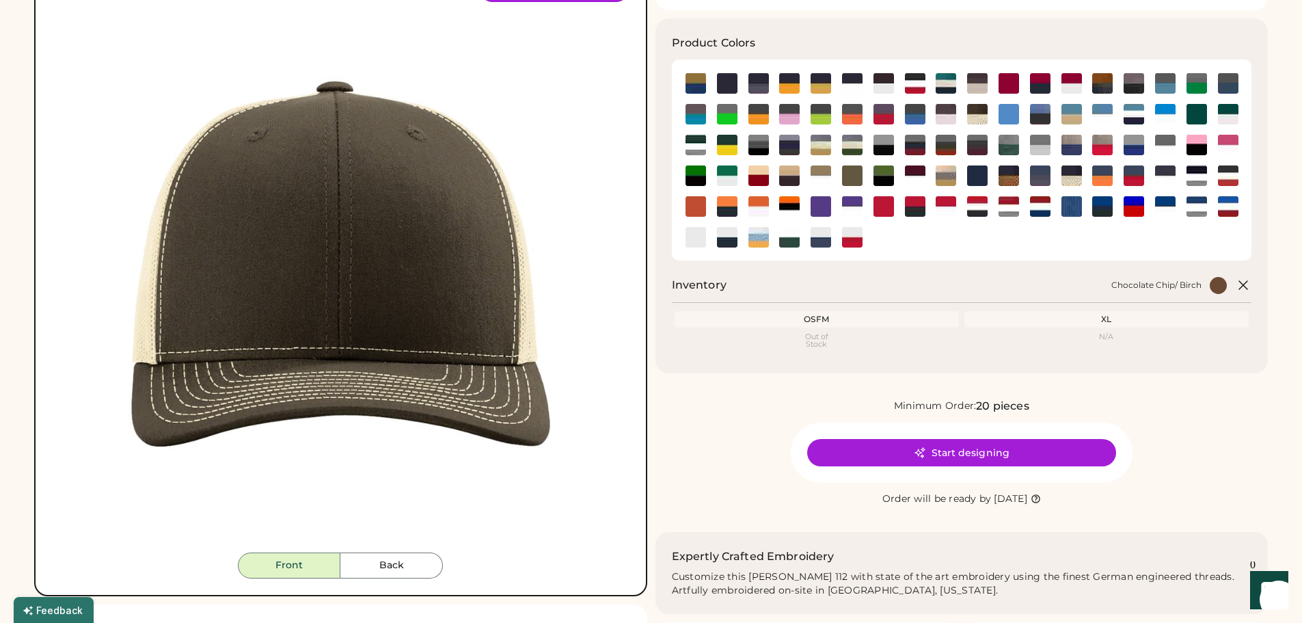
click at [940, 314] on div "OSFM" at bounding box center [816, 319] width 279 height 11
click at [830, 333] on div "Out of Stock" at bounding box center [816, 340] width 279 height 15
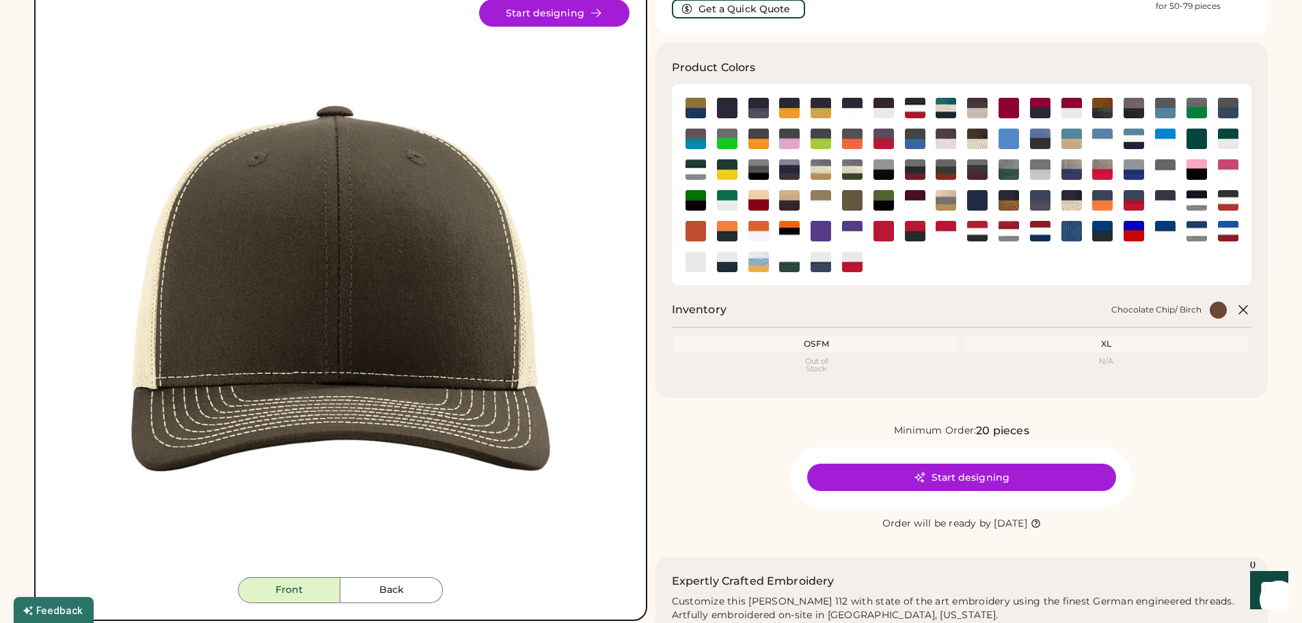
scroll to position [68, 0]
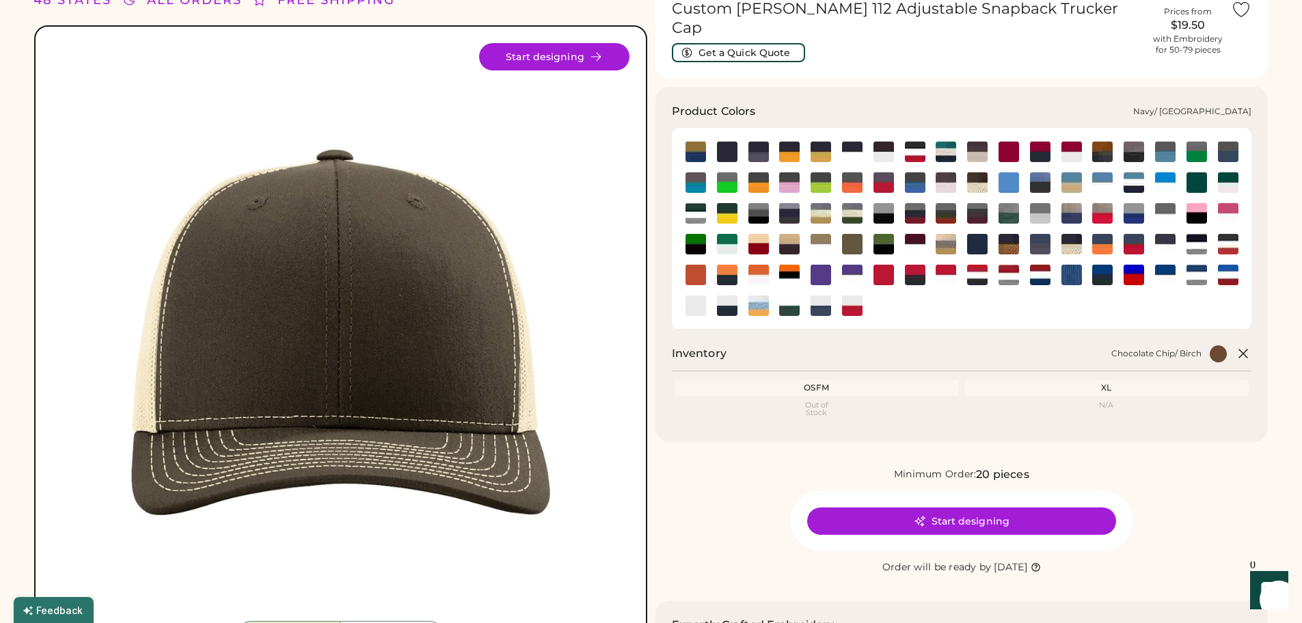
click at [1010, 234] on img at bounding box center [1008, 244] width 21 height 21
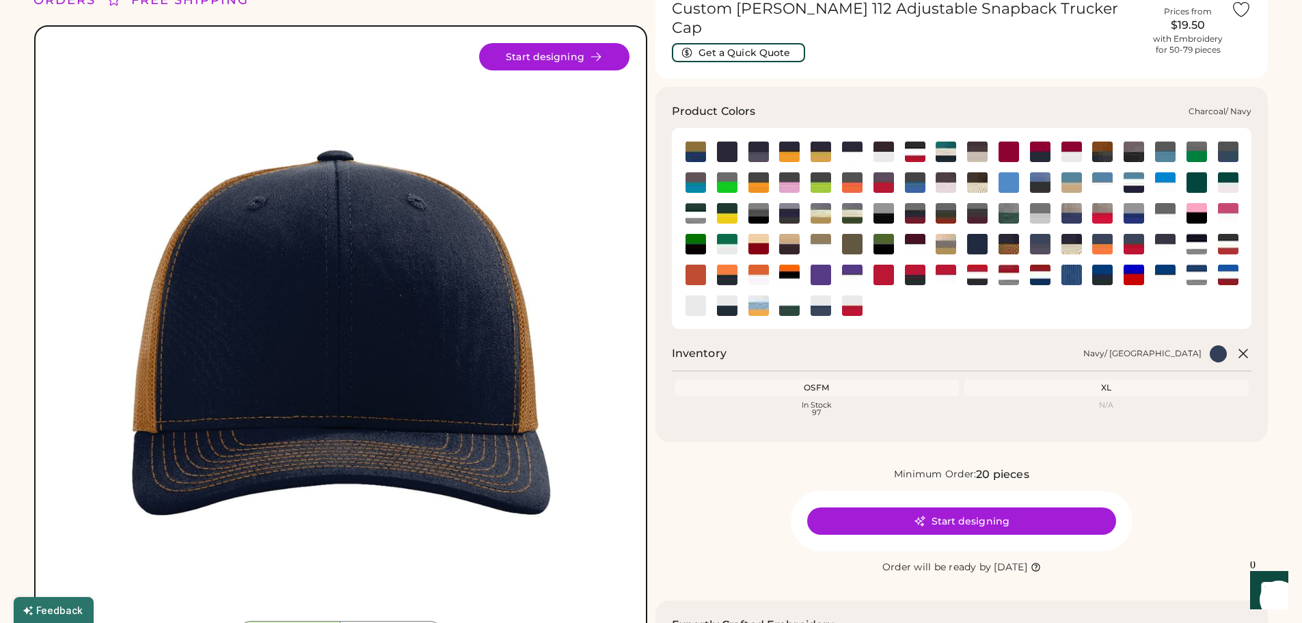
click at [1231, 141] on img at bounding box center [1228, 151] width 21 height 21
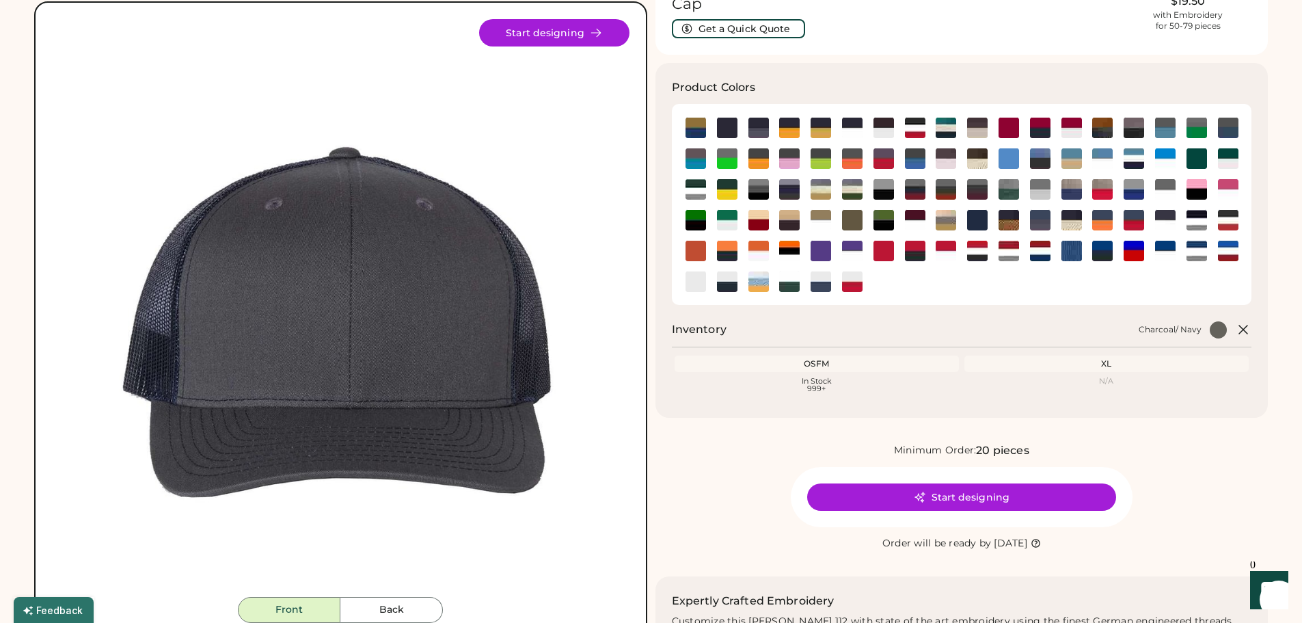
scroll to position [68, 0]
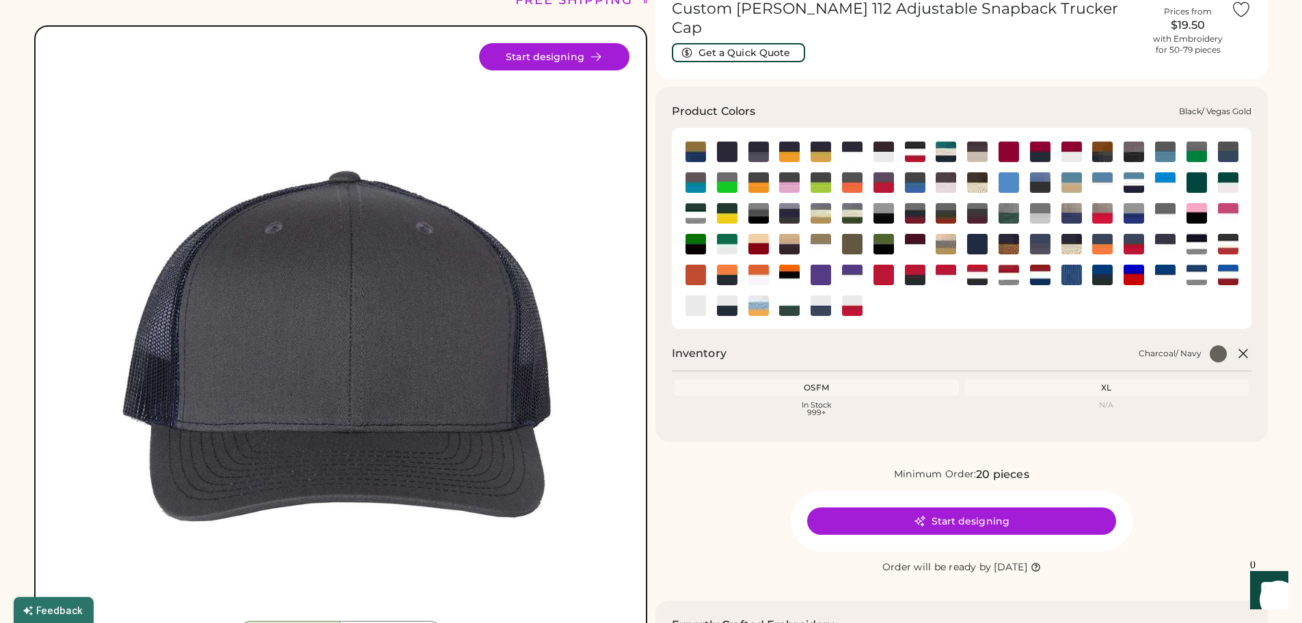
click at [824, 141] on img at bounding box center [821, 151] width 21 height 21
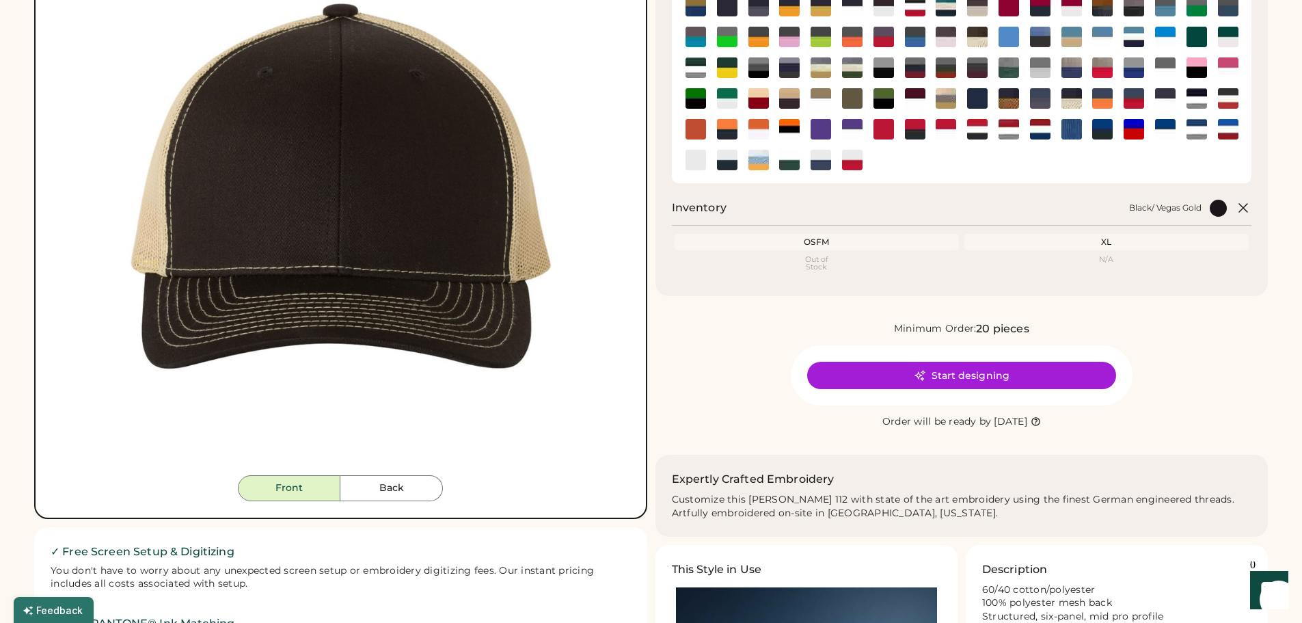
scroll to position [273, 0]
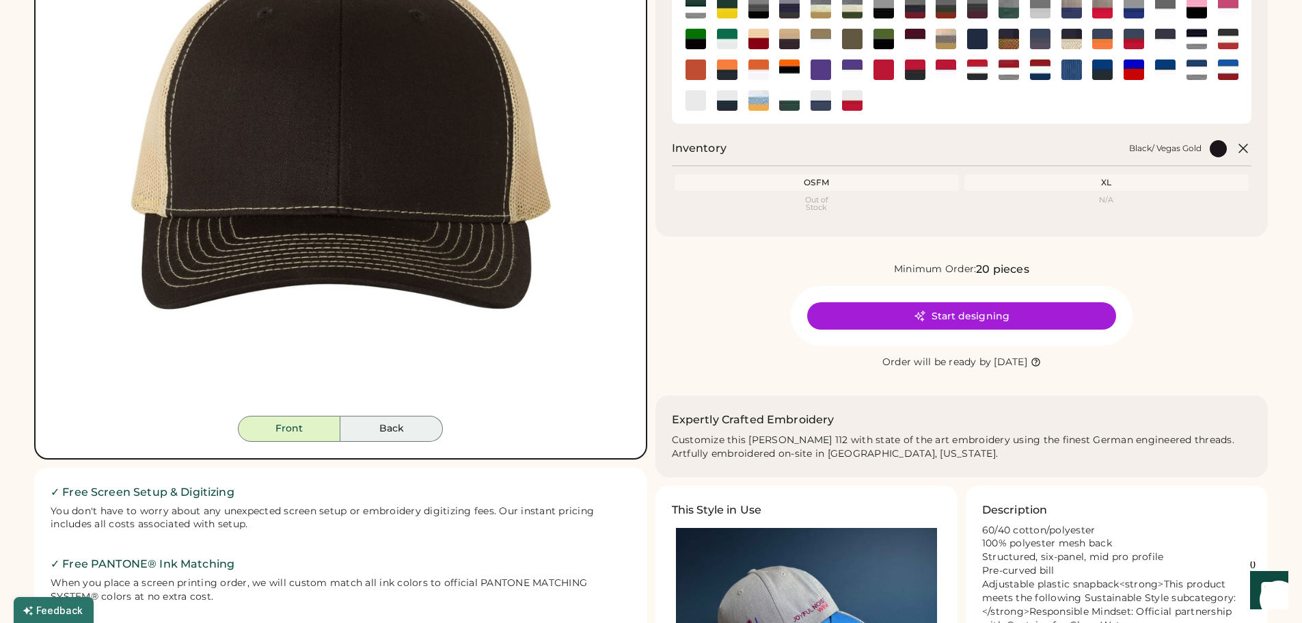
click at [406, 430] on button "Back" at bounding box center [391, 429] width 103 height 26
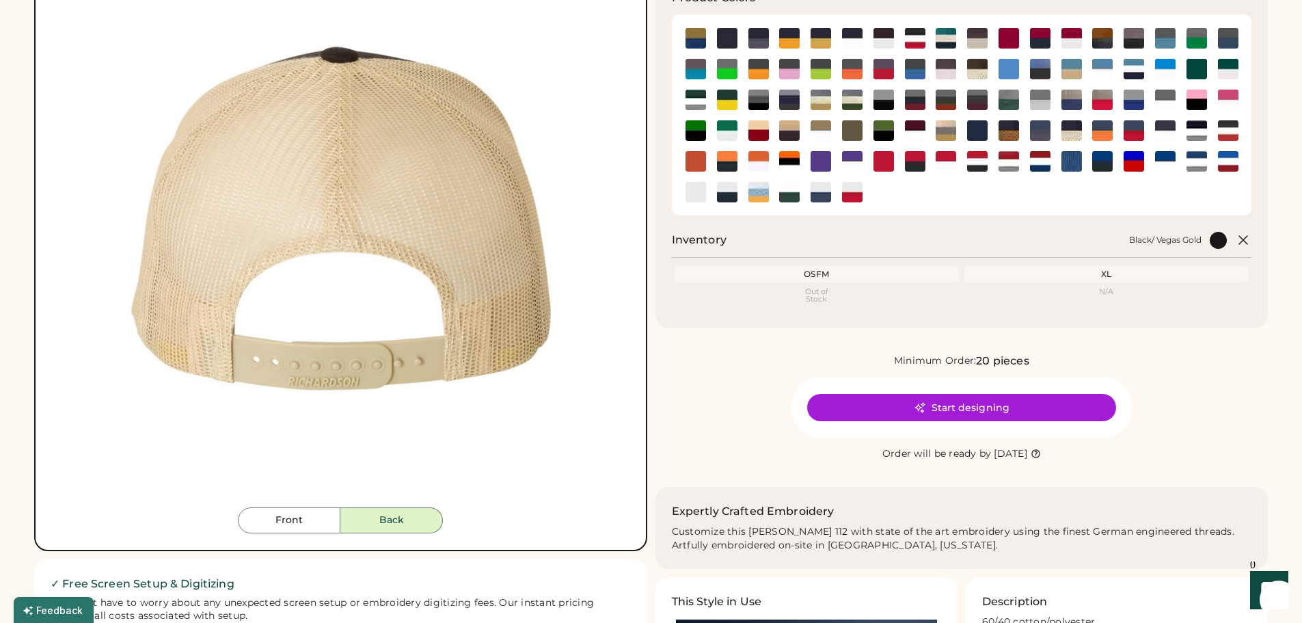
scroll to position [205, 0]
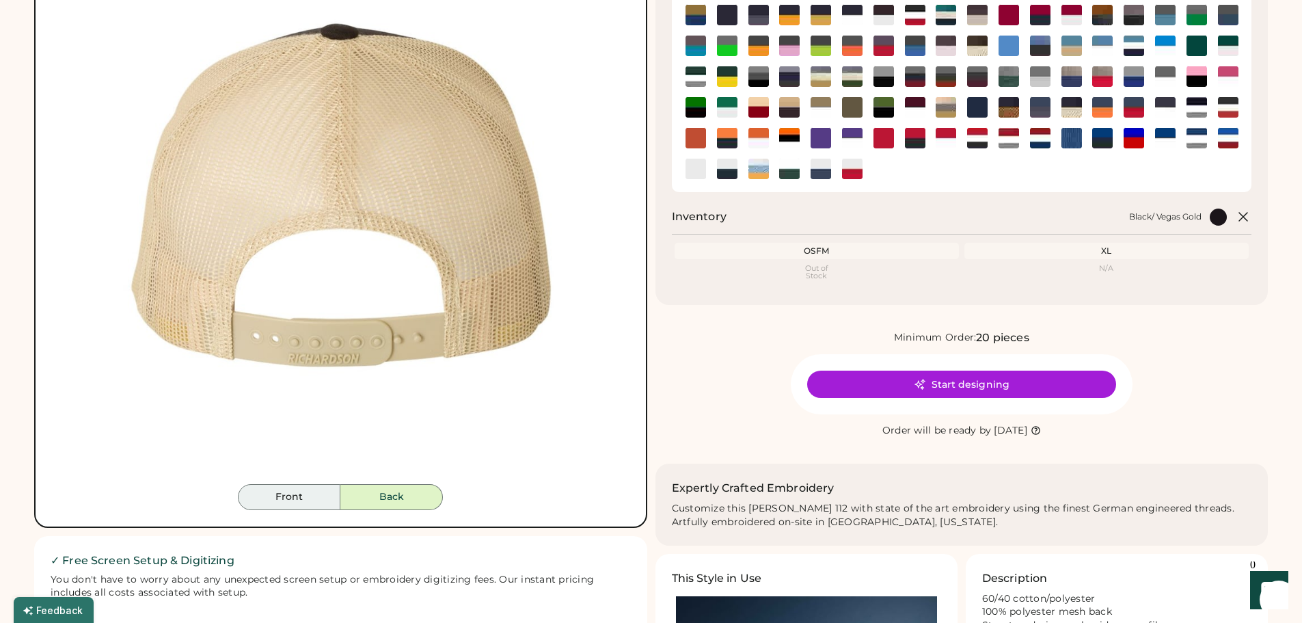
click at [313, 495] on button "Front" at bounding box center [289, 497] width 103 height 26
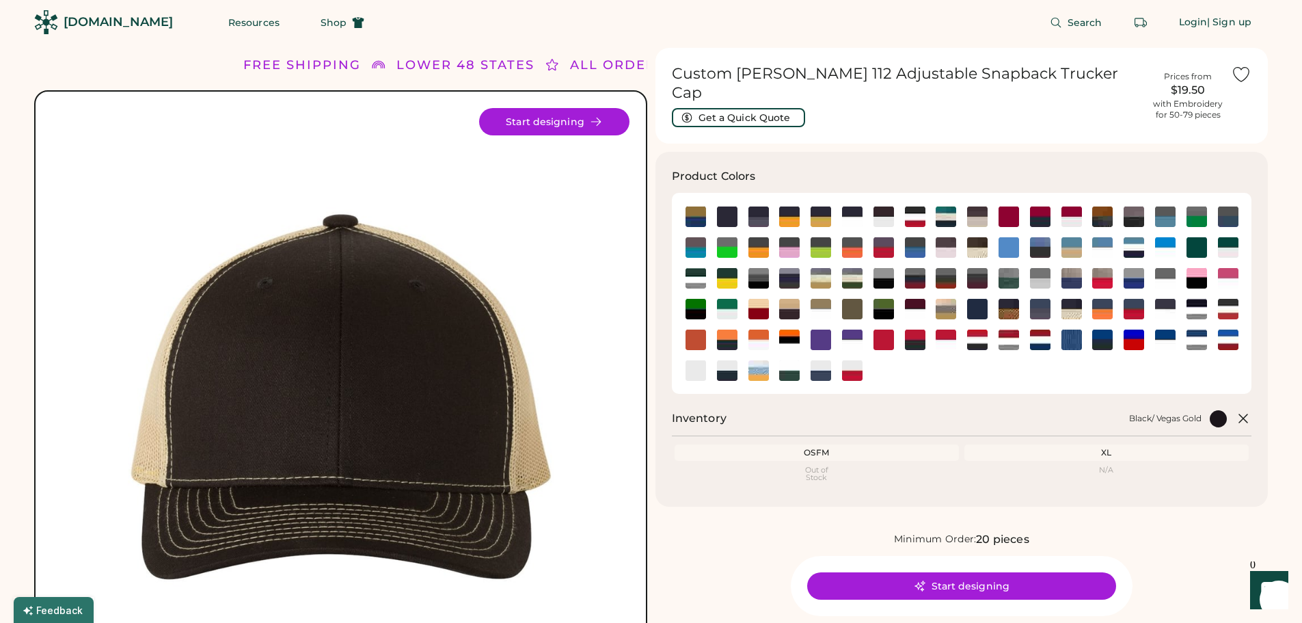
scroll to position [0, 0]
